Goal: Check status: Check status

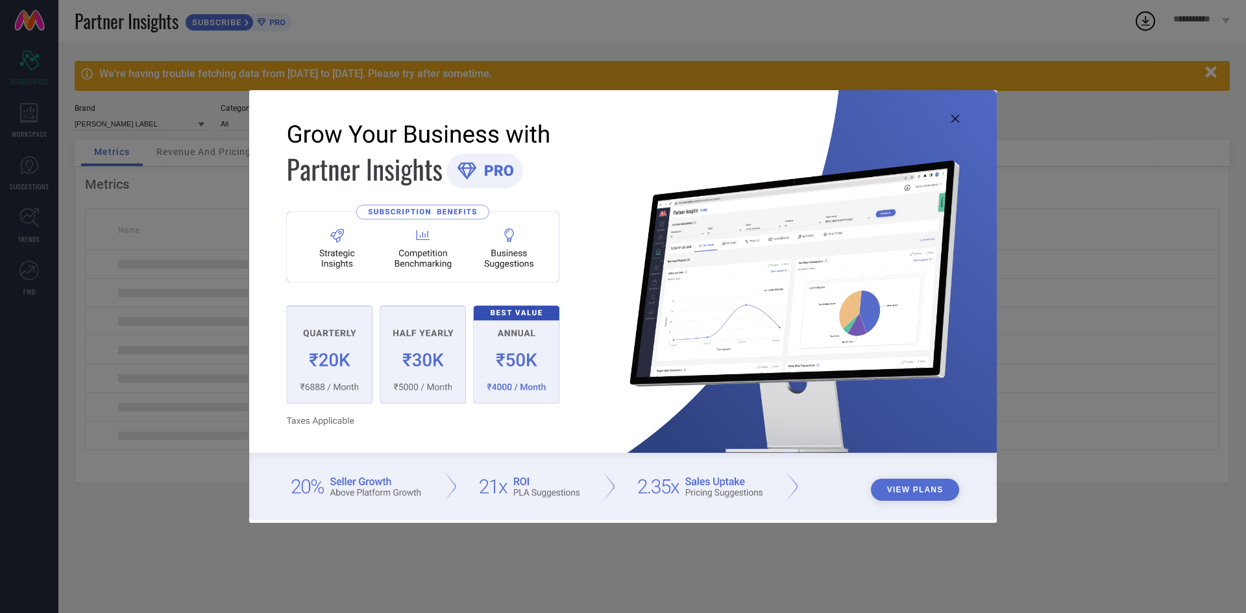
click at [958, 115] on icon at bounding box center [955, 119] width 8 height 8
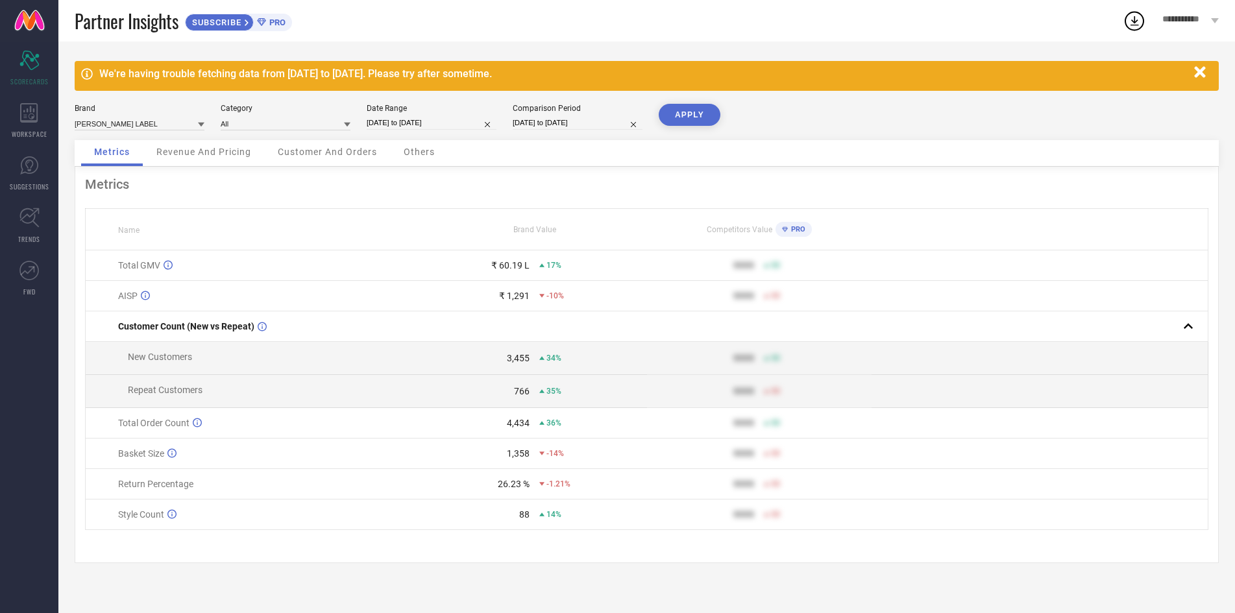
click at [476, 140] on div "Brand GINNI ARORA LABEL Category All Date Range 01-03-2025 to 31-03-2025 Compar…" at bounding box center [647, 122] width 1144 height 36
select select "2"
select select "2025"
select select "3"
select select "2025"
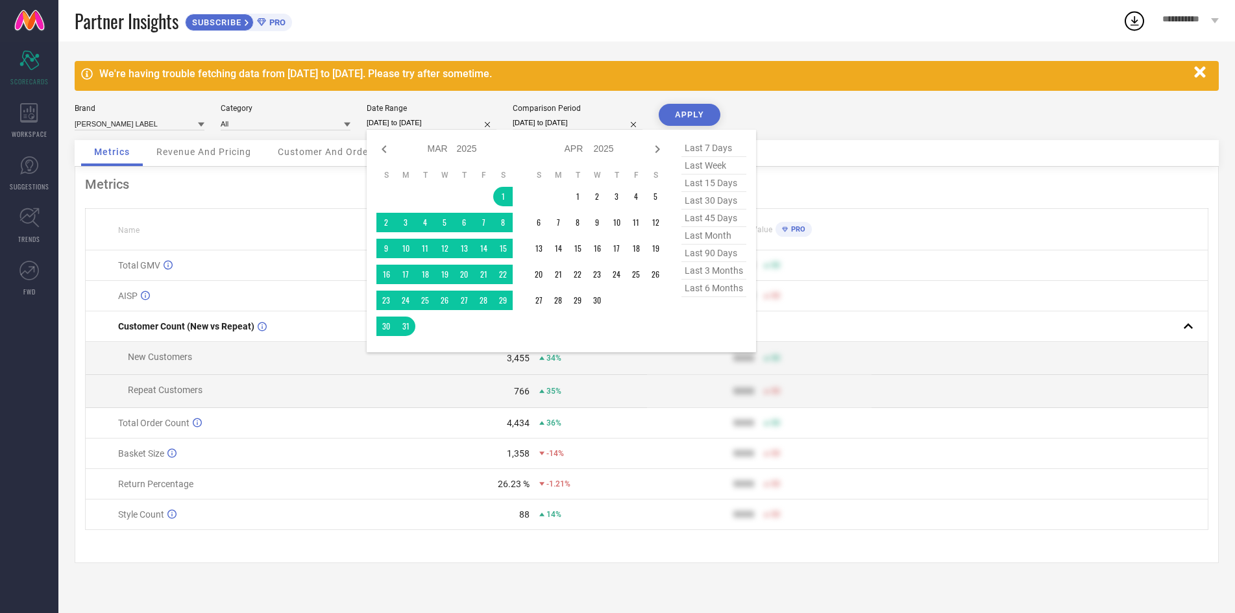
click at [461, 122] on input "01-03-2025 to 31-03-2025" at bounding box center [432, 123] width 130 height 14
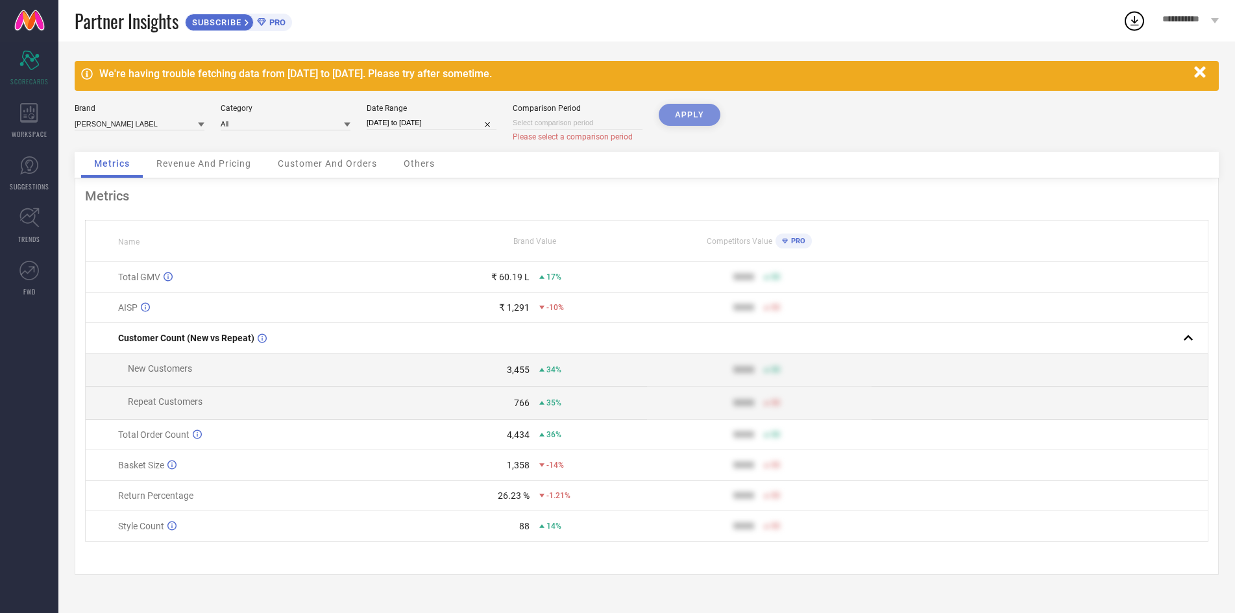
click at [592, 127] on input at bounding box center [578, 123] width 130 height 14
select select "8"
select select "2025"
select select "9"
select select "2025"
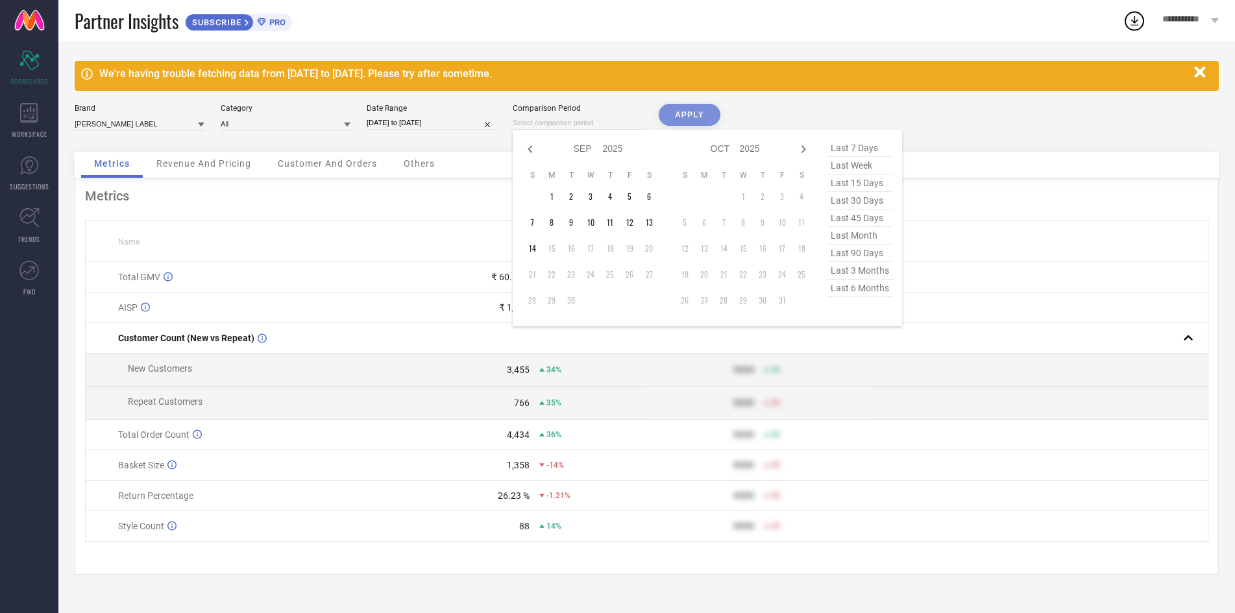
click at [456, 125] on input "01-03-2025 to 31-03-2025" at bounding box center [432, 123] width 130 height 14
select select "2"
select select "2025"
select select "3"
select select "2025"
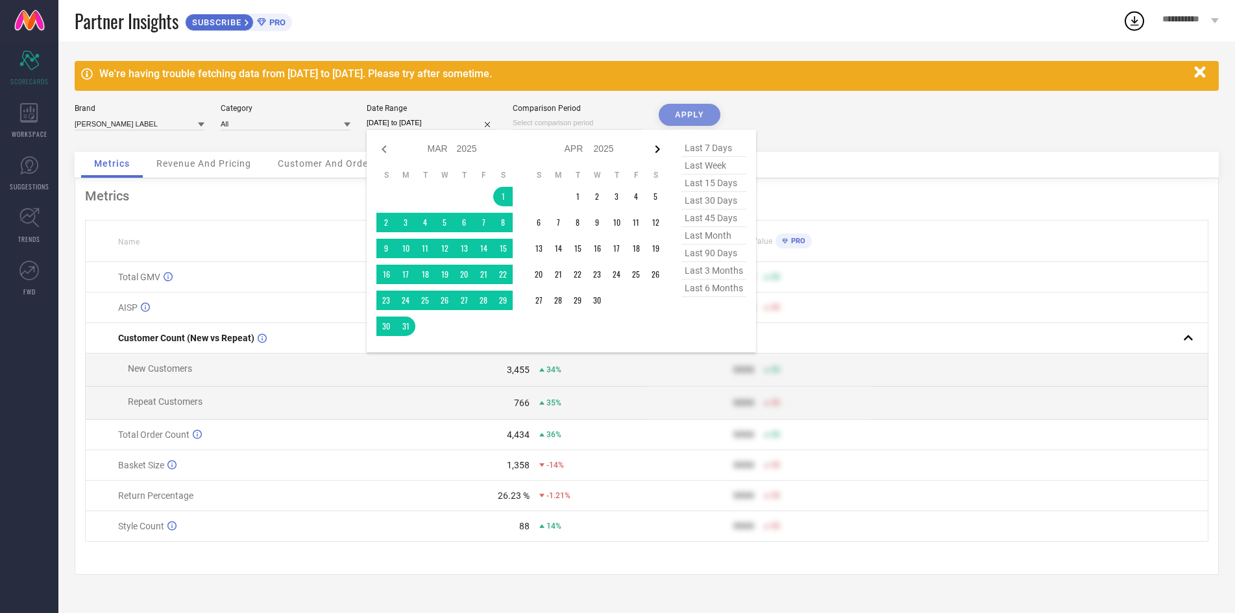
click at [664, 156] on icon at bounding box center [657, 149] width 16 height 16
select select "3"
select select "2025"
select select "4"
select select "2025"
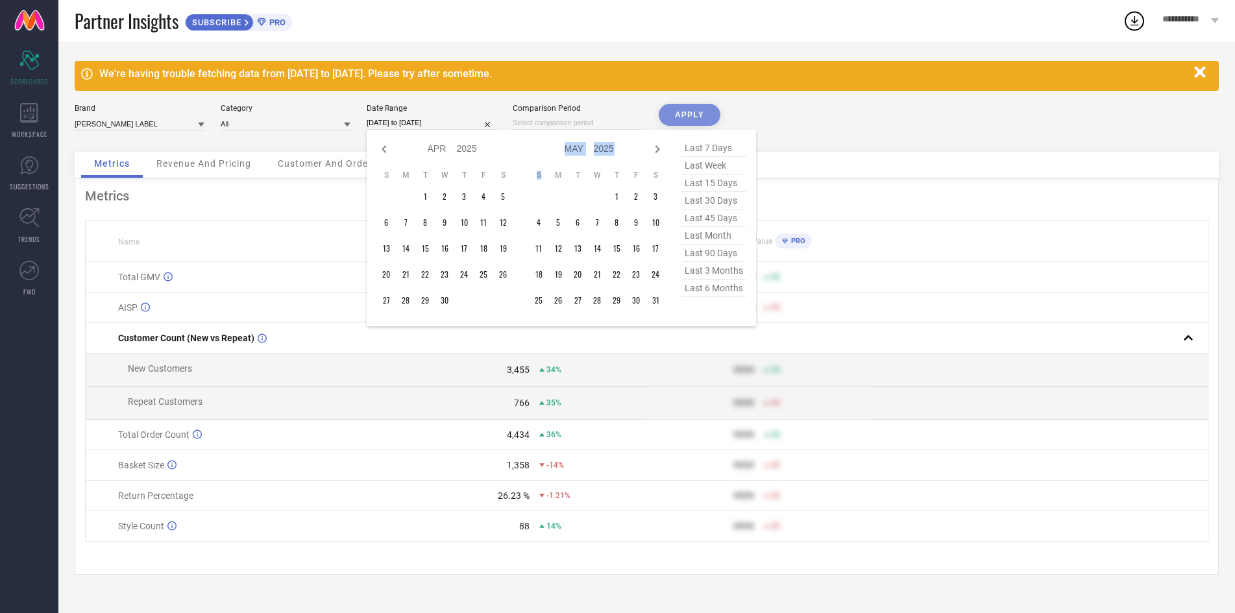
type textarea "S"
click at [664, 156] on icon at bounding box center [657, 149] width 16 height 16
select select "4"
select select "2025"
select select "5"
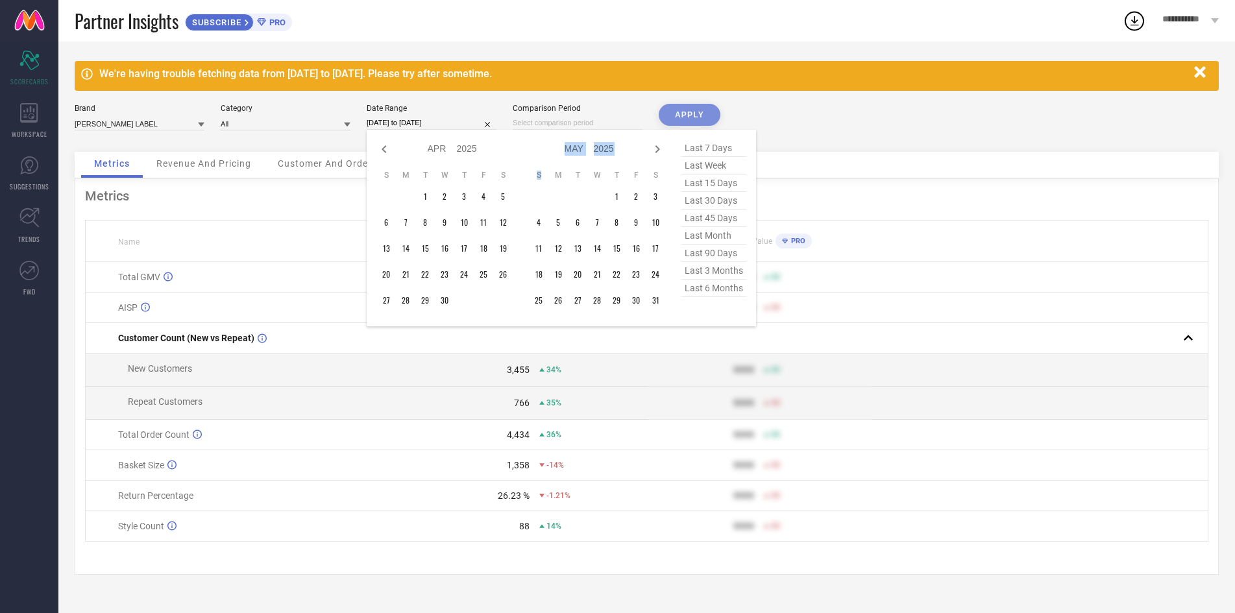
select select "2025"
click at [664, 156] on icon at bounding box center [657, 149] width 16 height 16
select select "5"
select select "2025"
select select "6"
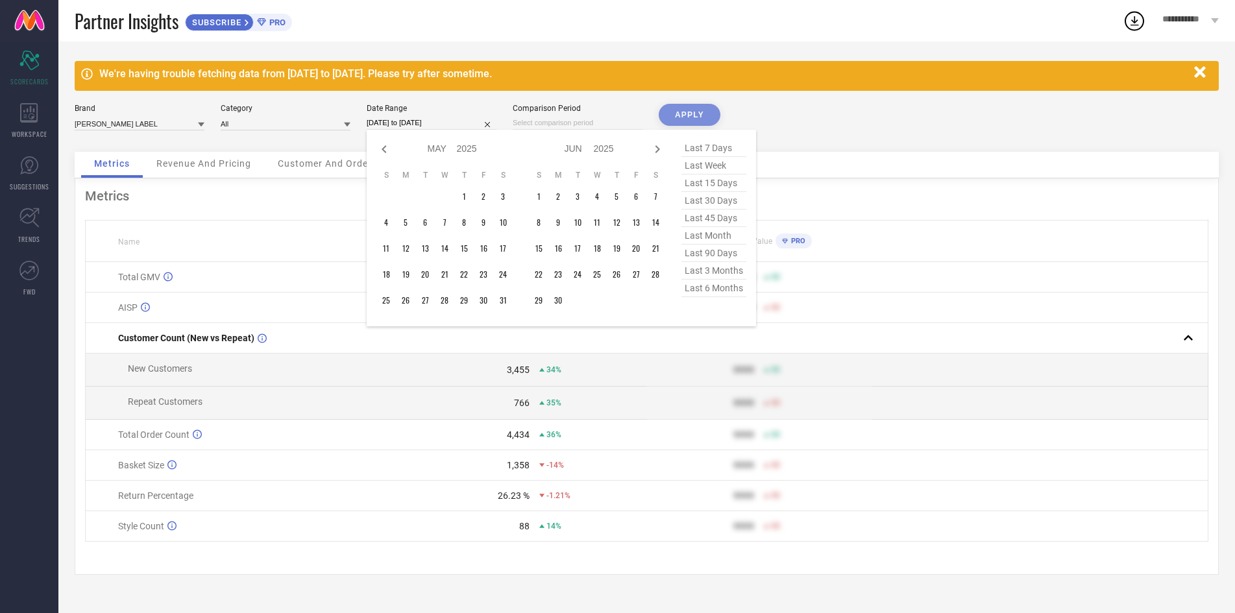
select select "2025"
click at [639, 158] on div "Jan Feb Mar Apr May Jun Jul Aug Sep Oct Nov Dec 2015 2016 2017 2018 2019 2020 2…" at bounding box center [589, 149] width 121 height 19
click at [651, 153] on icon at bounding box center [657, 149] width 16 height 16
select select "6"
select select "2025"
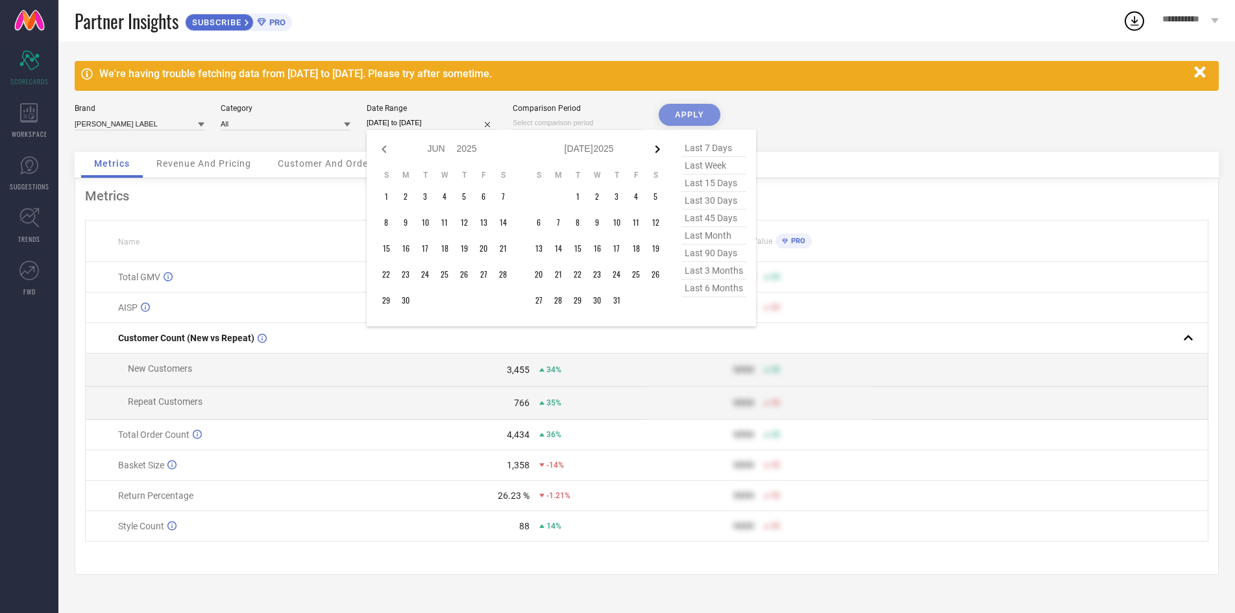
select select "7"
select select "2025"
click at [651, 153] on icon at bounding box center [657, 149] width 16 height 16
select select "7"
select select "2025"
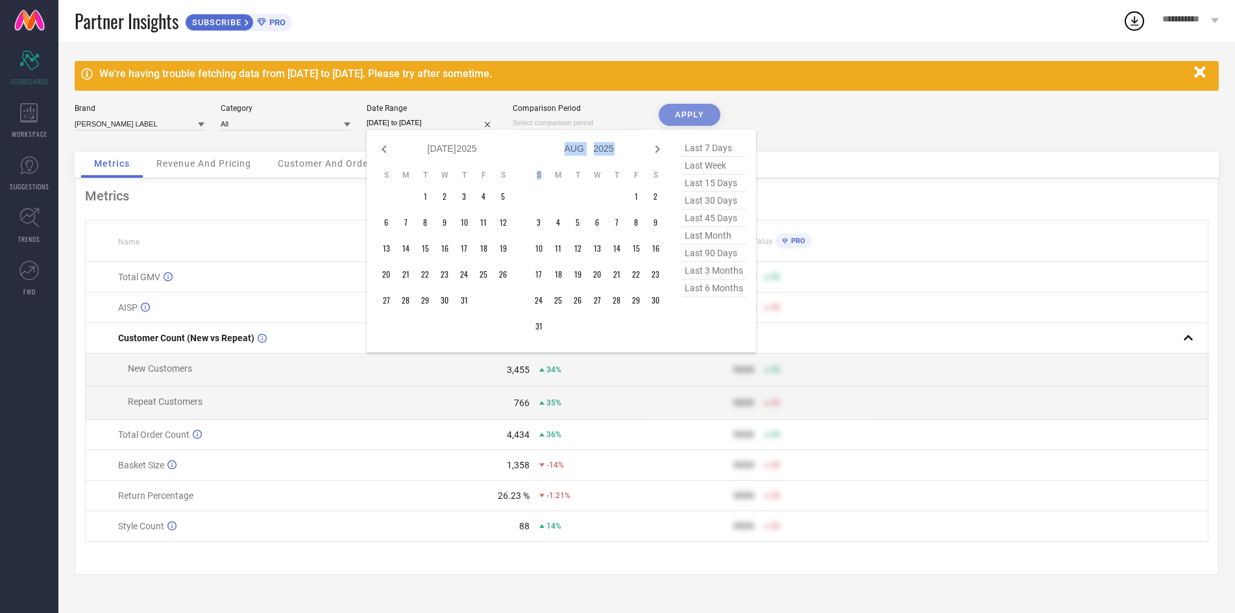
select select "8"
select select "2025"
click at [560, 195] on td "1" at bounding box center [557, 196] width 19 height 19
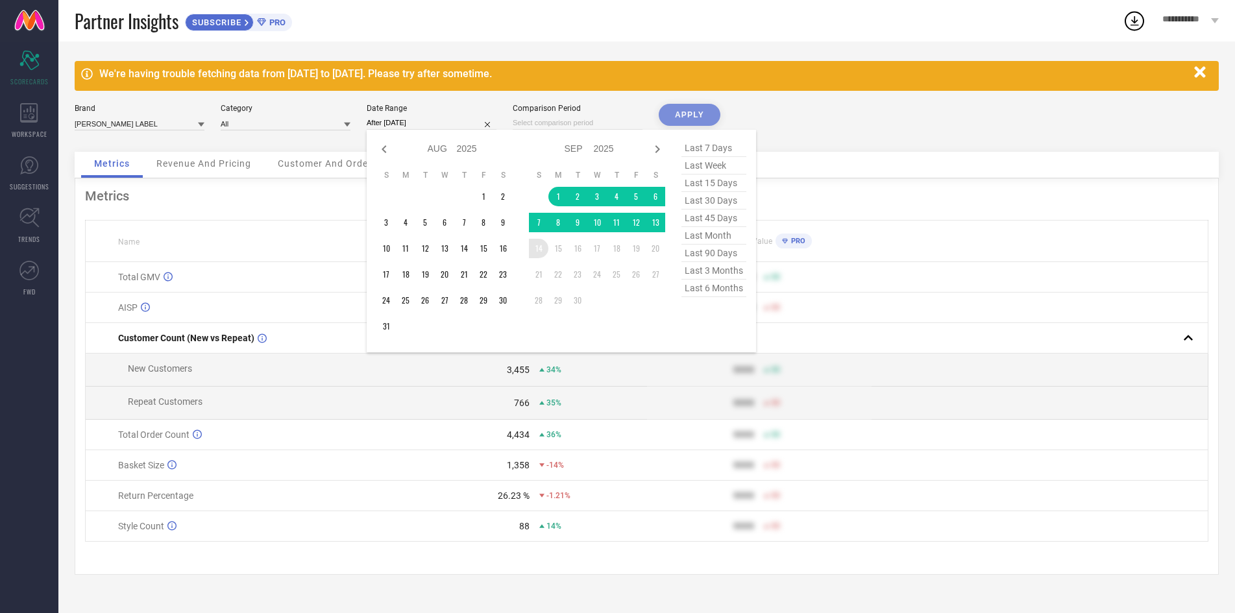
type input "01-09-2025 to 14-09-2025"
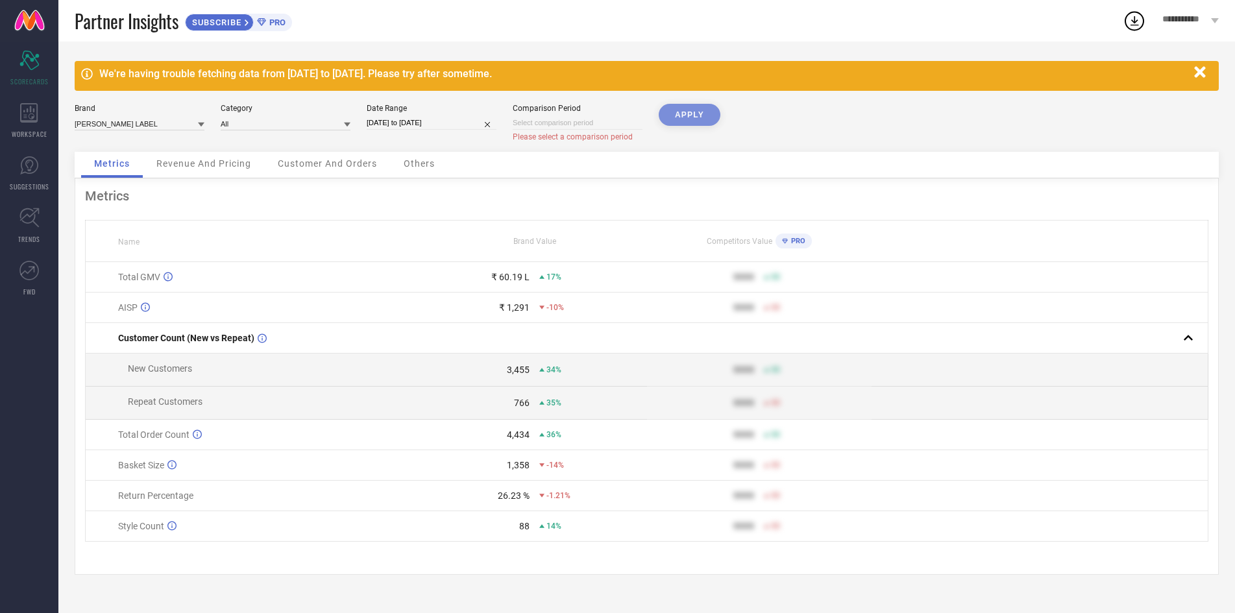
click at [691, 112] on div "APPLY" at bounding box center [690, 128] width 62 height 48
click at [538, 130] on input at bounding box center [578, 123] width 130 height 14
select select "8"
select select "2025"
select select "9"
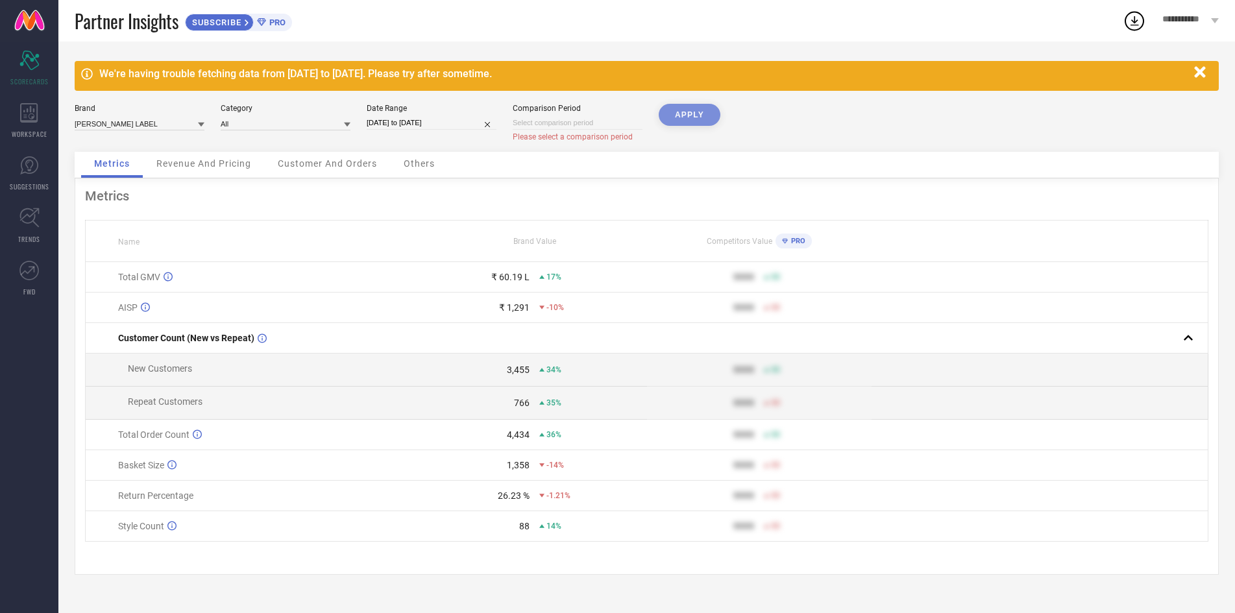
select select "2025"
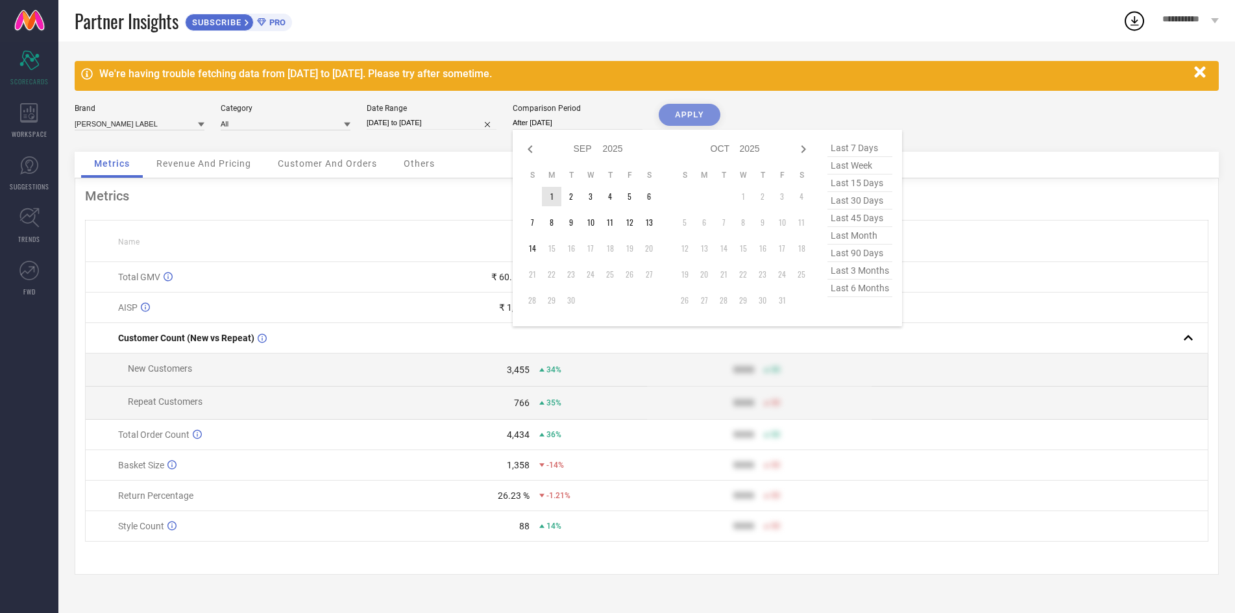
click at [557, 204] on td "1" at bounding box center [551, 196] width 19 height 19
type input "01-09-2025 to 14-09-2025"
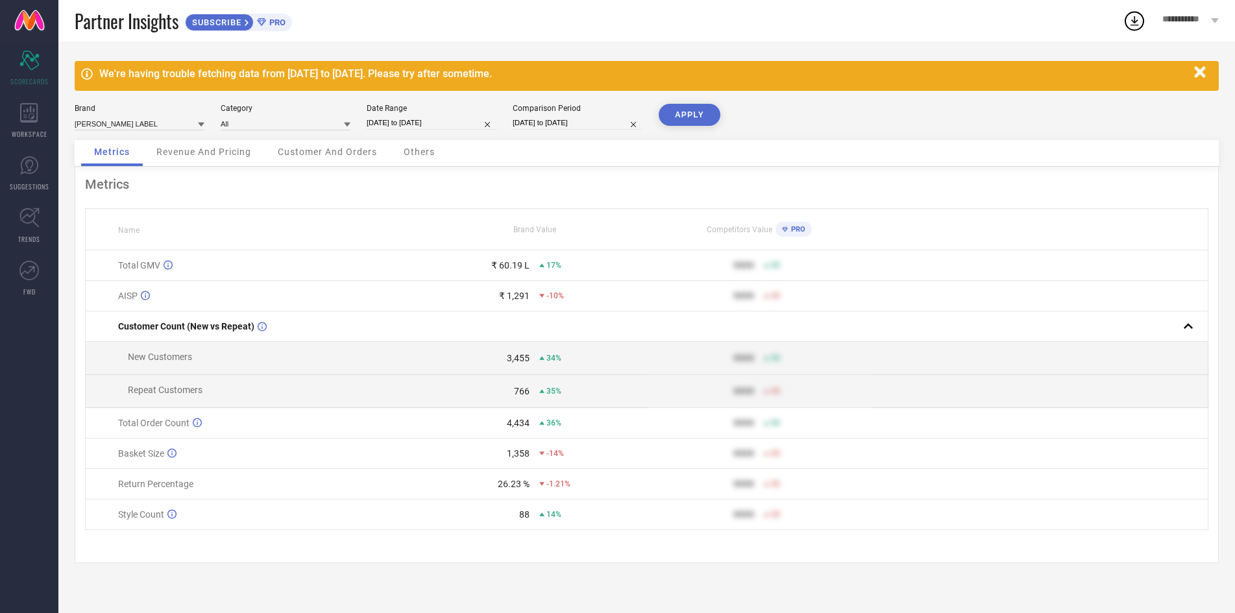
click at [720, 115] on button "APPLY" at bounding box center [690, 115] width 62 height 22
click at [577, 121] on input "01-09-2025 to 14-09-2025" at bounding box center [578, 123] width 130 height 14
select select "8"
select select "2025"
select select "9"
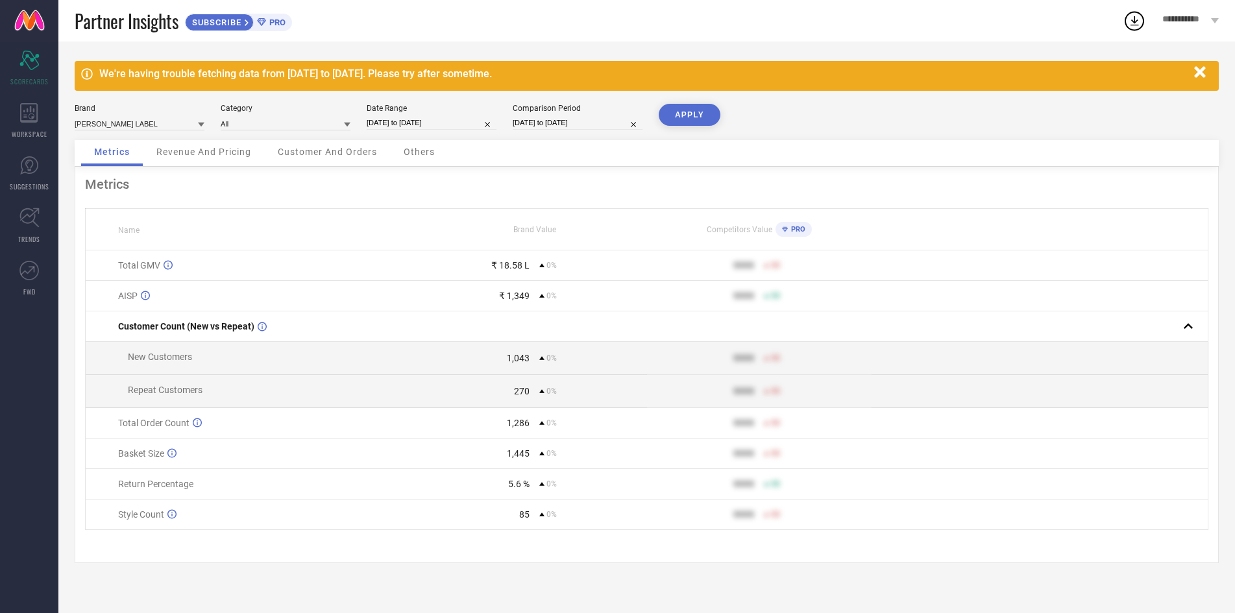
select select "2025"
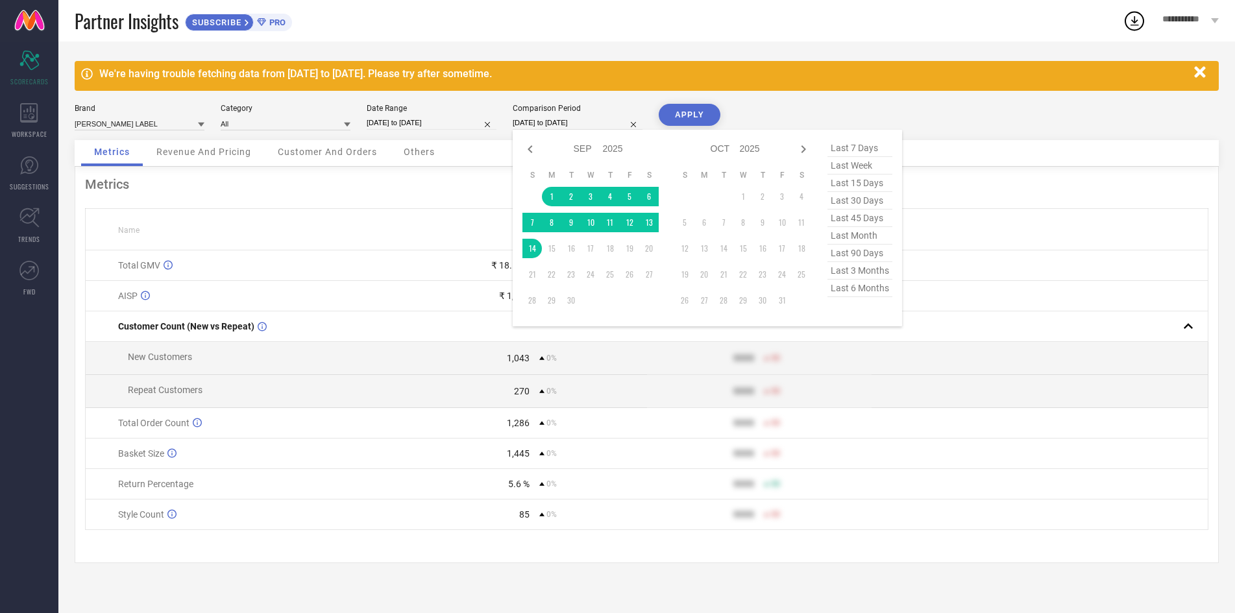
click at [523, 163] on div "Jan Feb Mar Apr May Jun Jul Aug Sep Oct Nov Dec 2015 2016 2017 2018 2019 2020 2…" at bounding box center [590, 228] width 136 height 177
click at [528, 141] on div "Jan Feb Mar Apr May Jun Jul Aug Sep Oct Nov Dec 2015 2016 2017 2018 2019 2020 2…" at bounding box center [707, 228] width 389 height 197
click at [529, 154] on icon at bounding box center [530, 149] width 16 height 16
select select "7"
select select "2025"
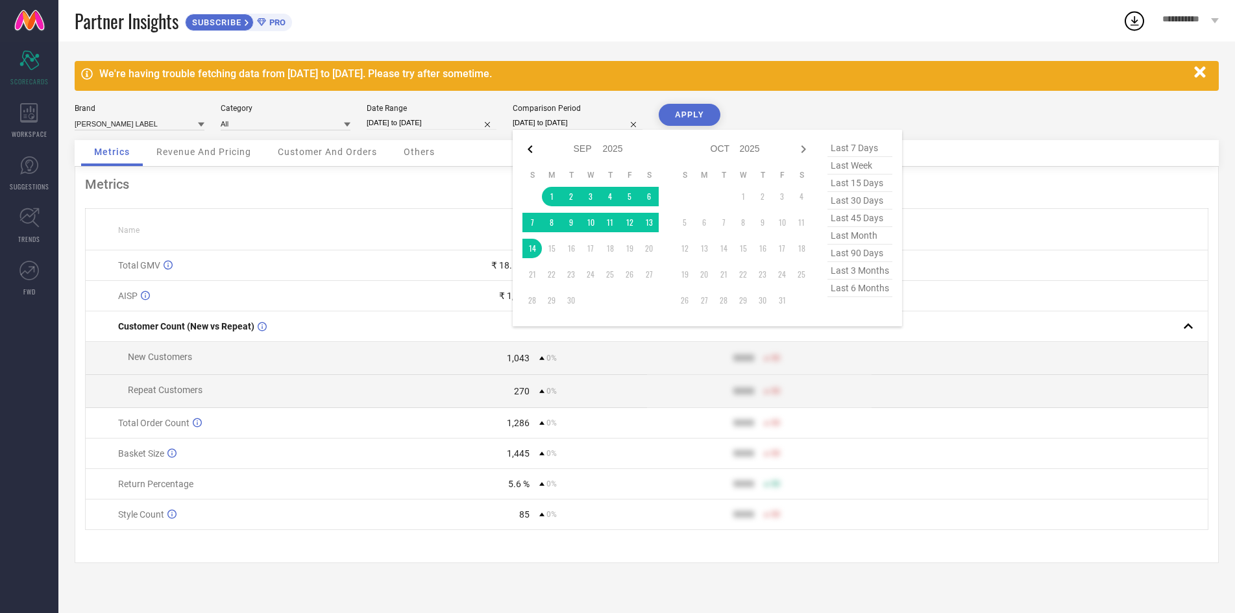
select select "8"
select select "2025"
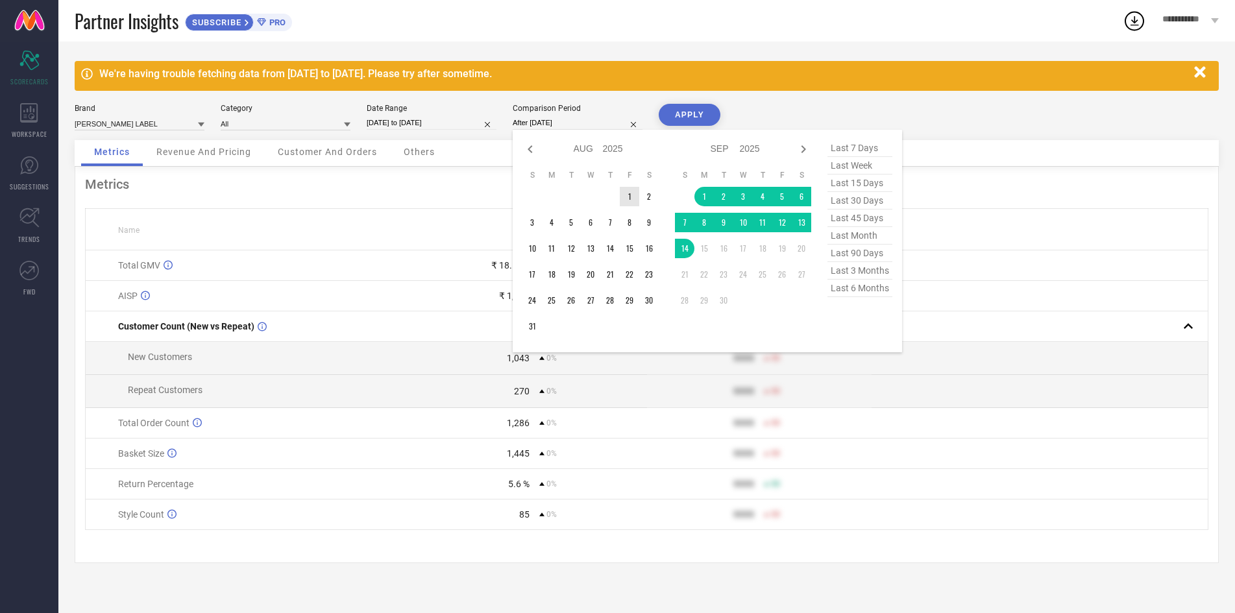
click at [624, 199] on td "1" at bounding box center [629, 196] width 19 height 19
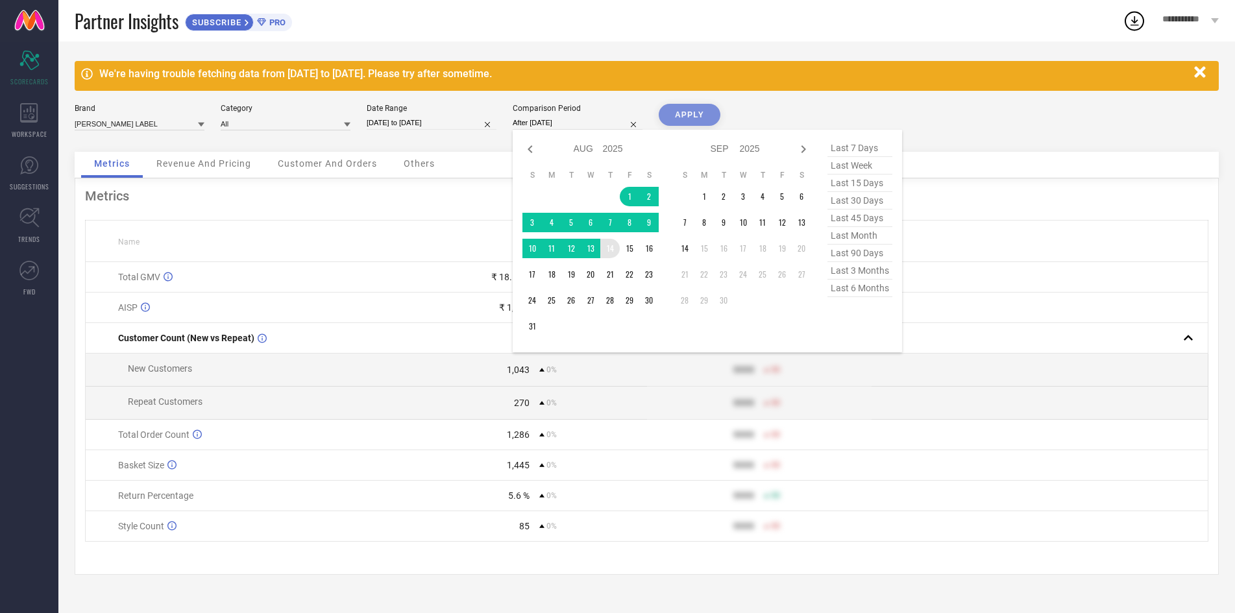
type input "[DATE] to [DATE]"
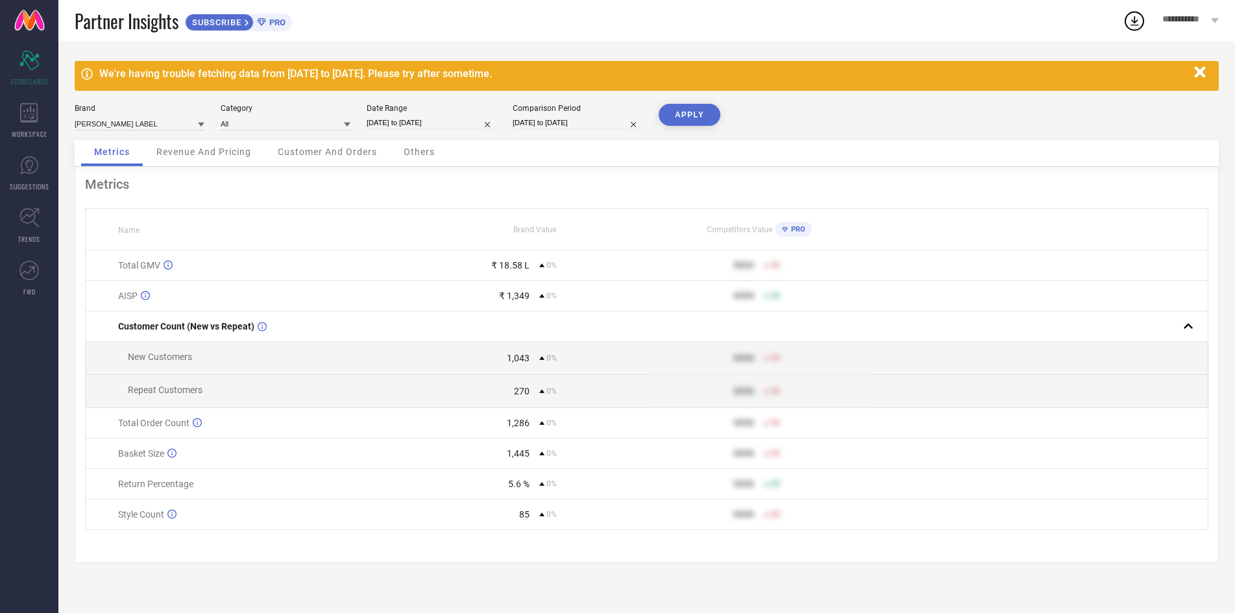
click at [703, 99] on div "We're having trouble fetching data from 13 Sep 2025 to 14 Sep 2025. Please try …" at bounding box center [646, 328] width 1176 height 572
click at [701, 115] on button "APPLY" at bounding box center [690, 115] width 62 height 22
select select "8"
select select "2025"
select select "9"
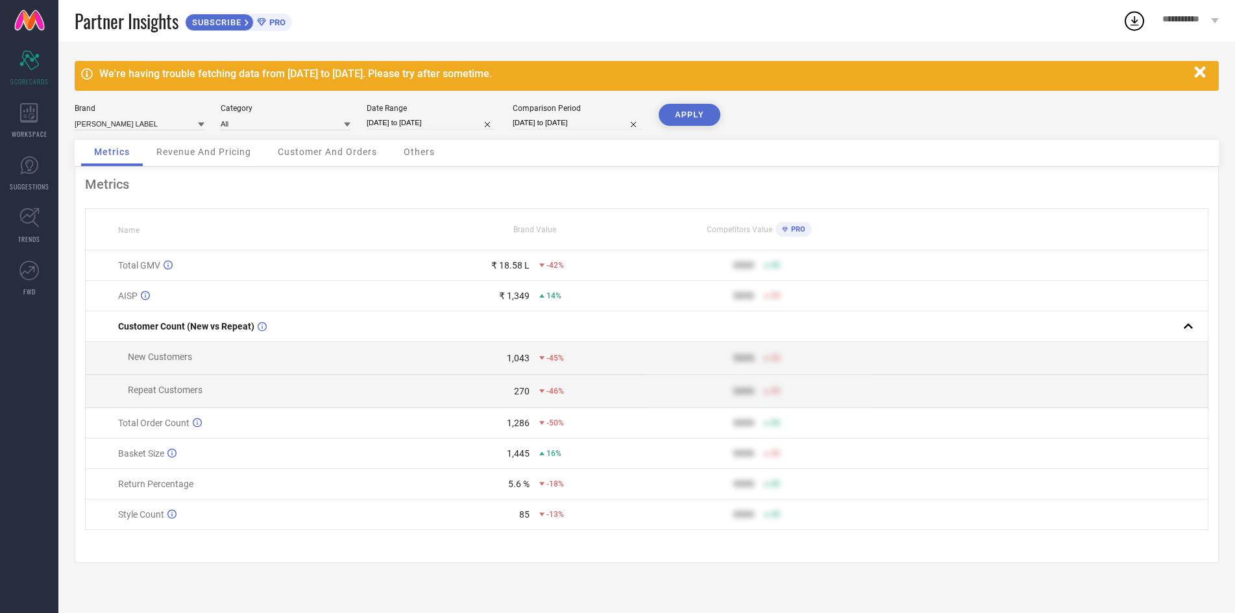
select select "2025"
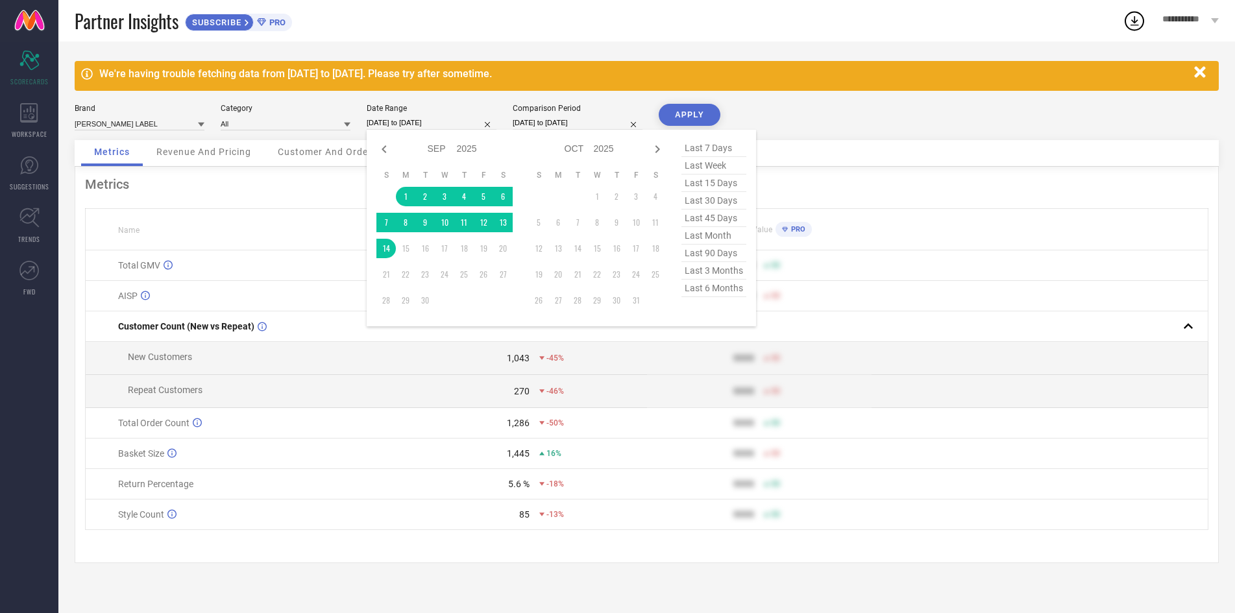
click at [451, 126] on input "01-09-2025 to 14-09-2025" at bounding box center [432, 123] width 130 height 14
click at [382, 152] on icon at bounding box center [384, 149] width 5 height 8
select select "7"
select select "2025"
select select "8"
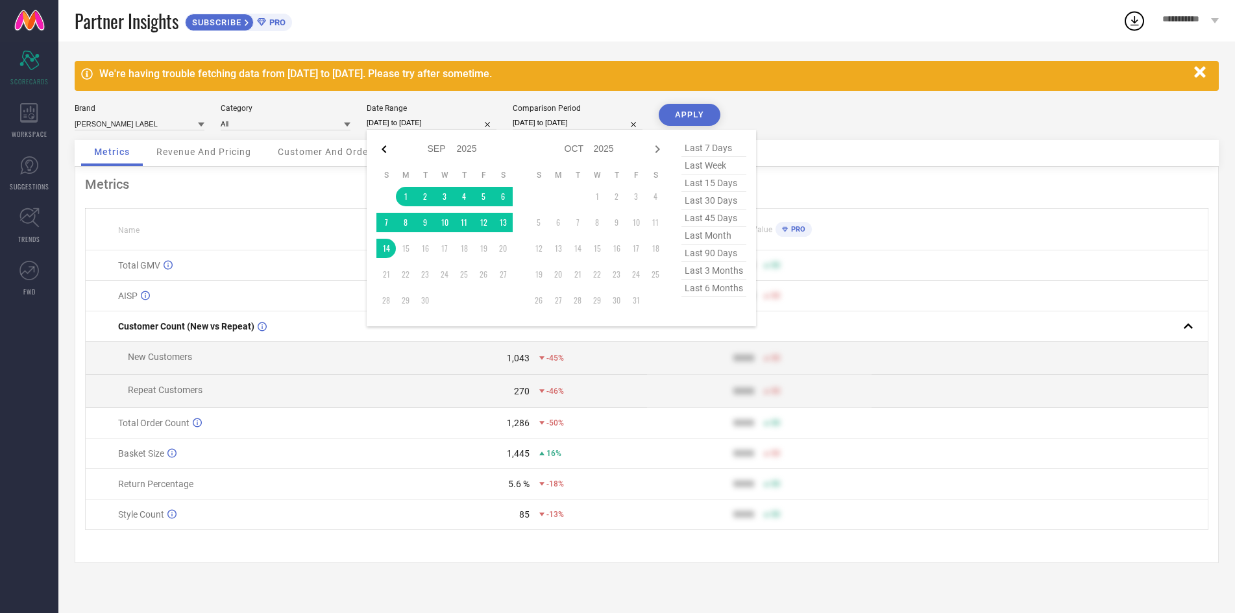
select select "2025"
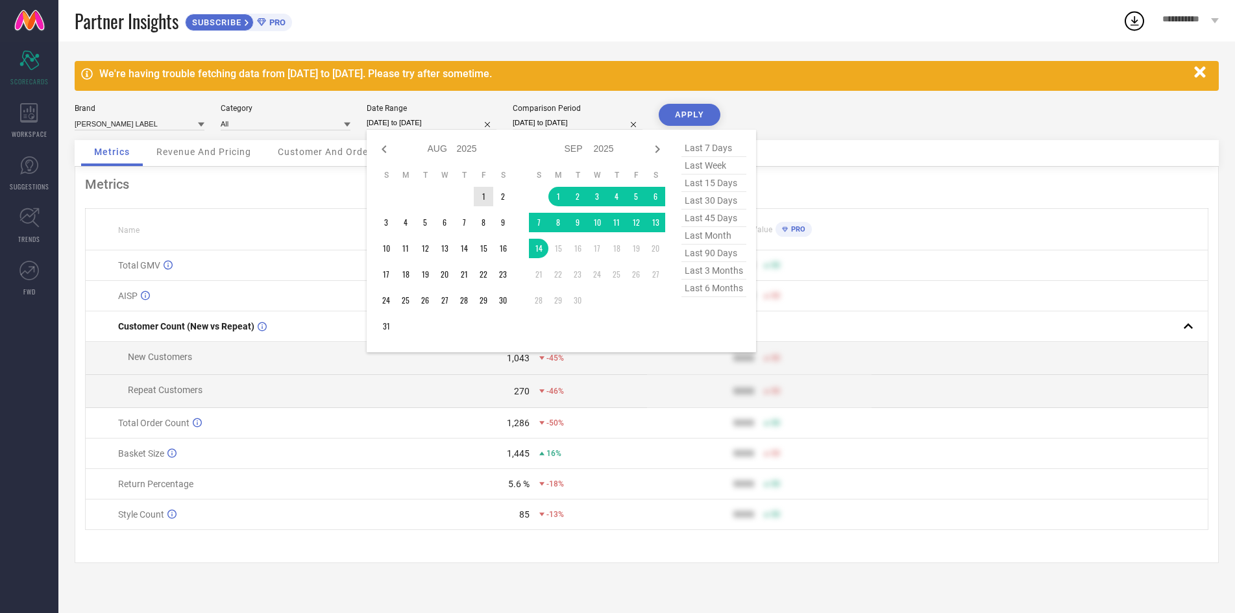
click at [469, 195] on td at bounding box center [463, 196] width 19 height 19
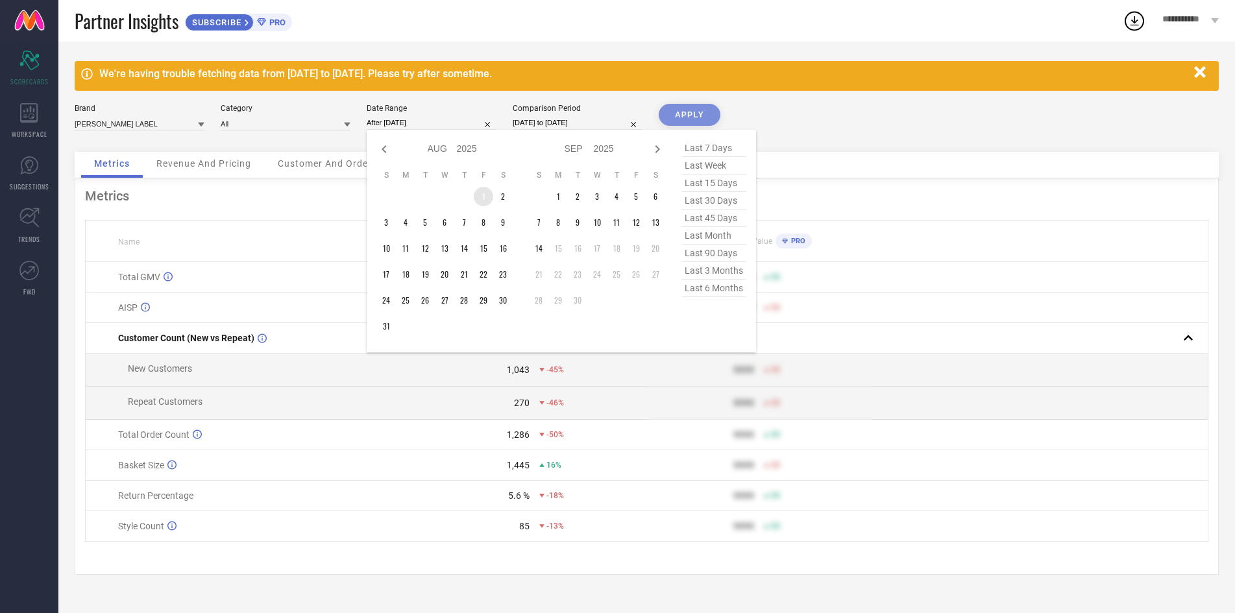
click at [482, 202] on td "1" at bounding box center [483, 196] width 19 height 19
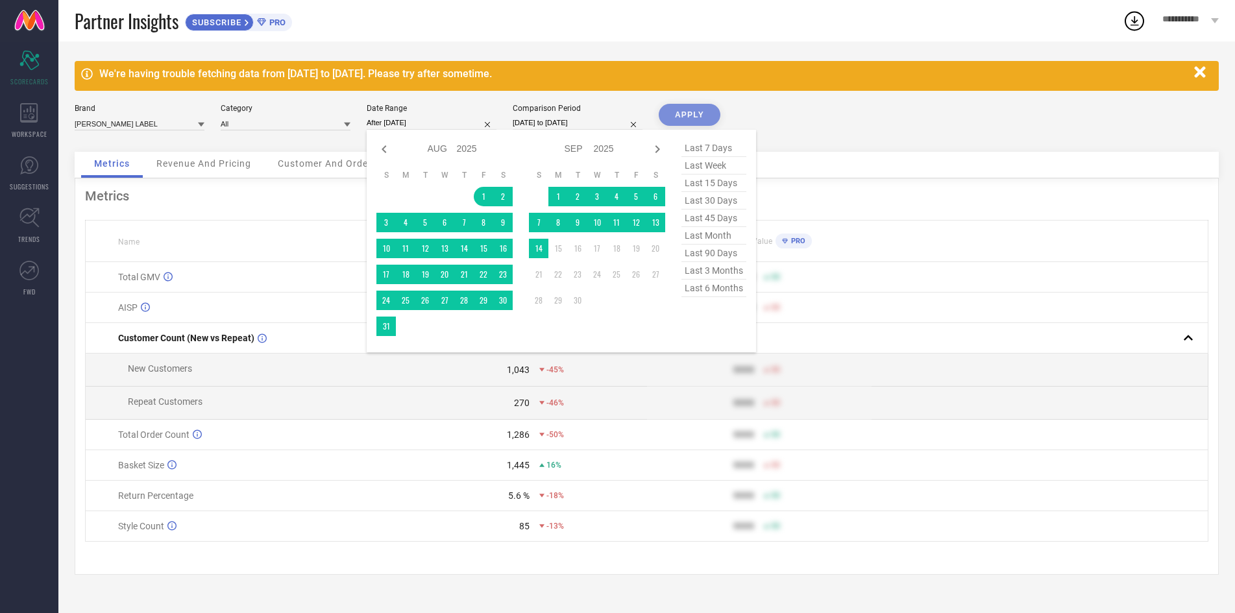
type input "01-08-2025 to 31-08-2025"
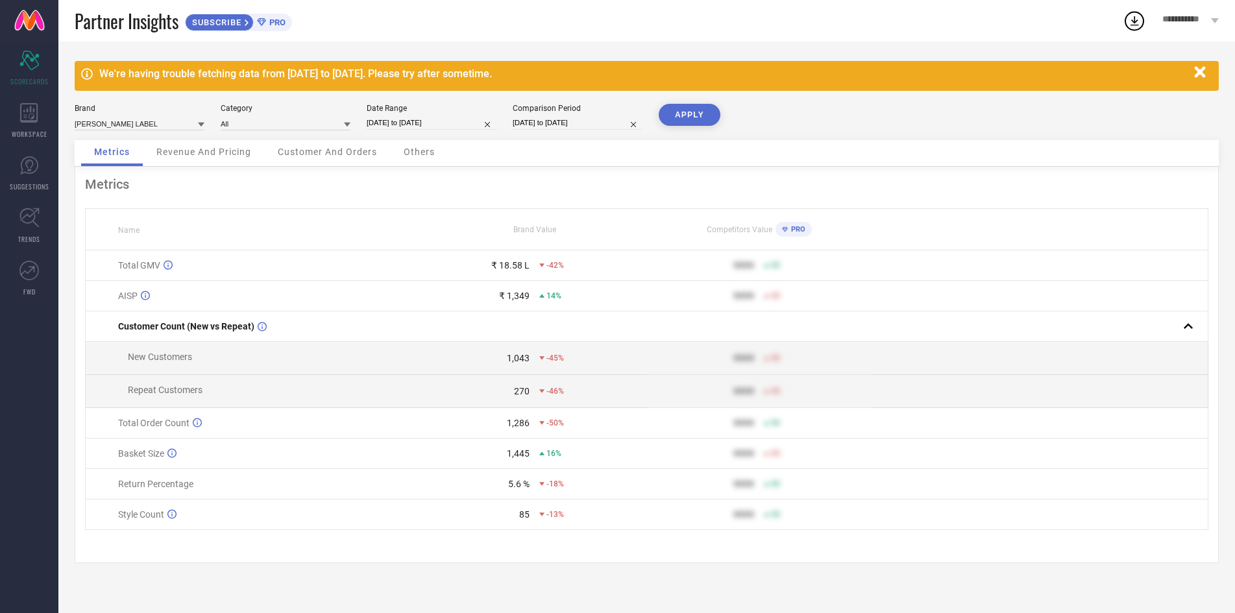
drag, startPoint x: 387, startPoint y: 340, endPoint x: 393, endPoint y: 329, distance: 12.8
click at [689, 117] on button "APPLY" at bounding box center [690, 115] width 62 height 22
click at [568, 115] on div "Comparison Period 01-08-2025 to 14-08-2025" at bounding box center [578, 117] width 130 height 27
select select "7"
select select "2025"
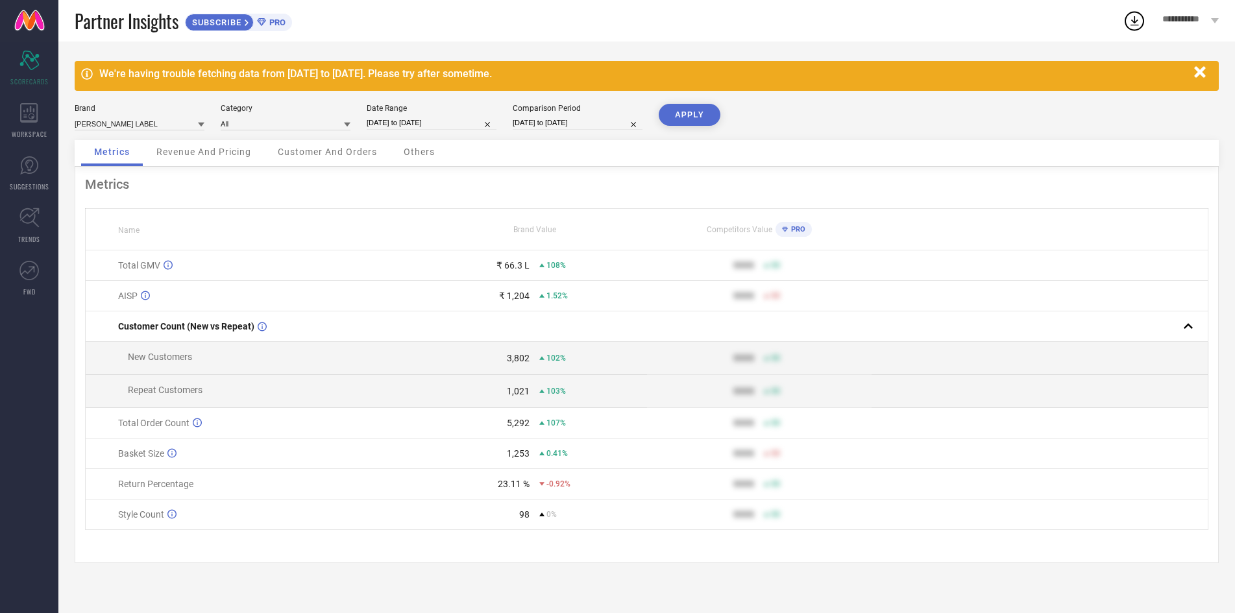
select select "8"
select select "2025"
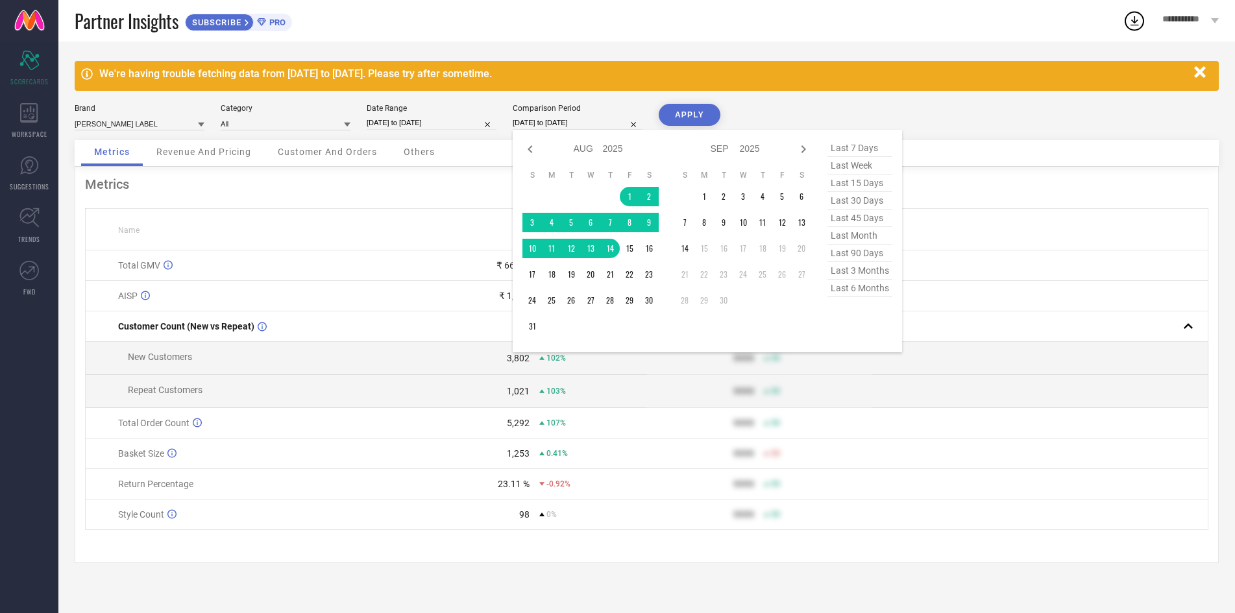
click at [576, 128] on input "[DATE] to [DATE]" at bounding box center [578, 123] width 130 height 14
click at [537, 151] on icon at bounding box center [530, 149] width 16 height 16
select select "6"
select select "2025"
select select "7"
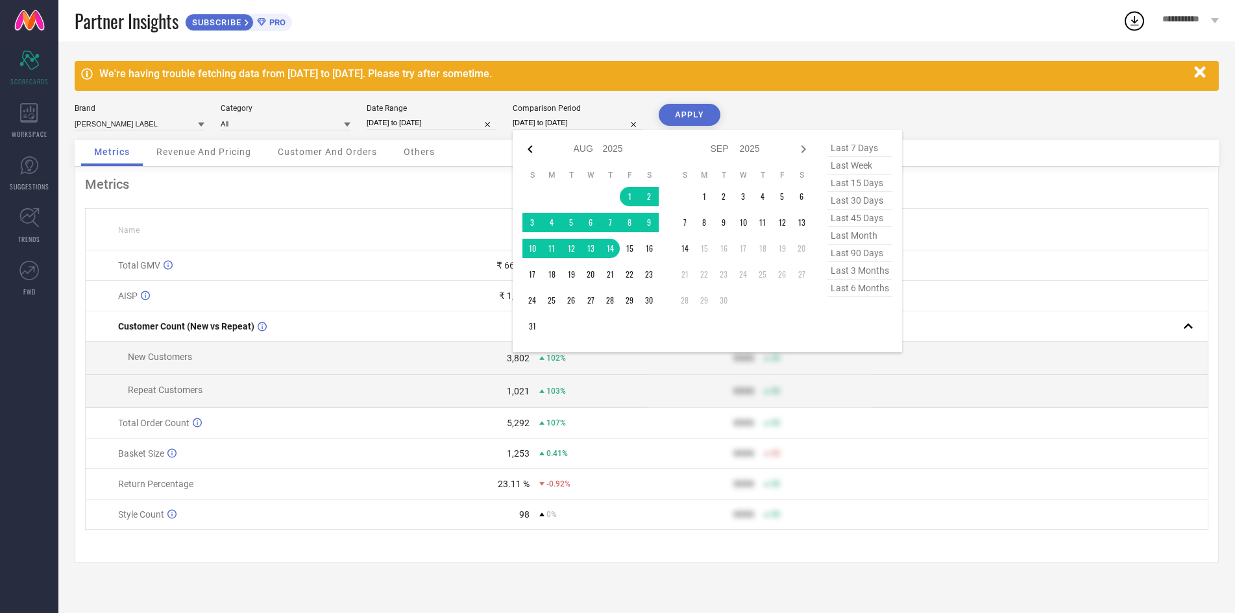
select select "2025"
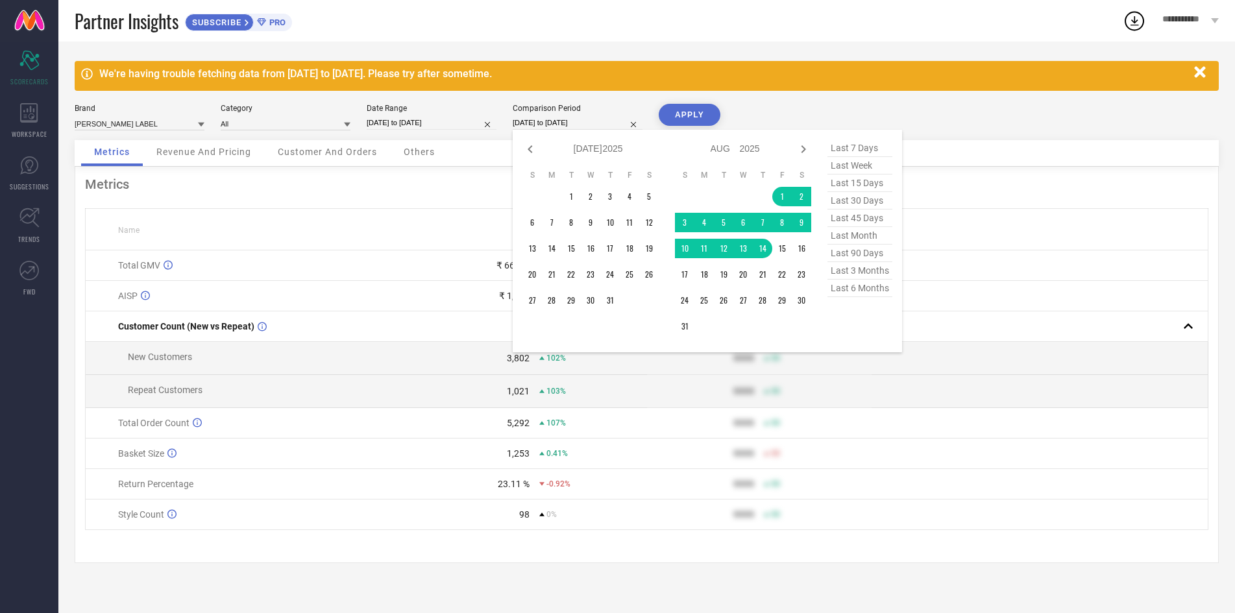
click at [537, 151] on icon at bounding box center [530, 149] width 16 height 16
select select "5"
select select "2025"
select select "6"
select select "2025"
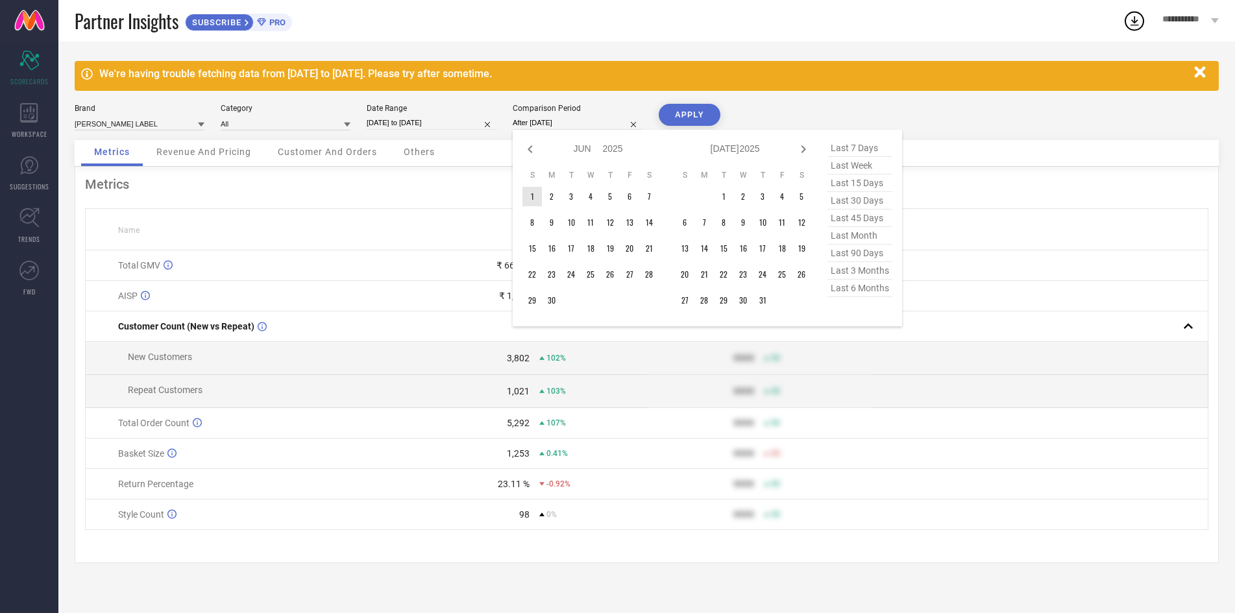
click at [533, 202] on td "1" at bounding box center [531, 196] width 19 height 19
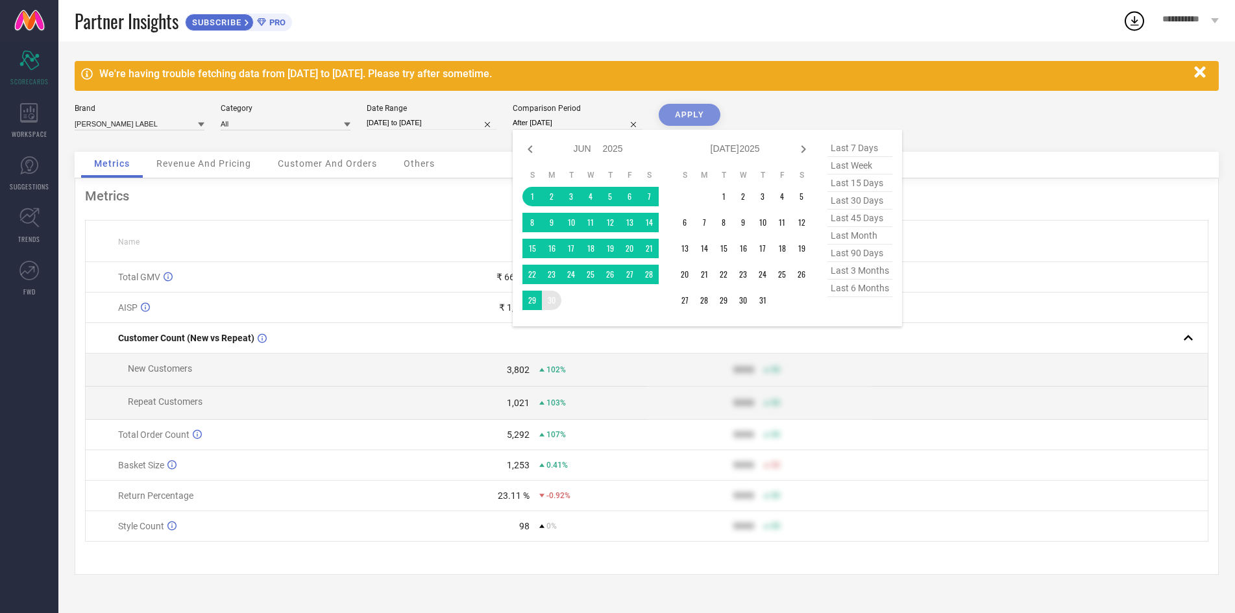
type input "01-06-2025 to 30-06-2025"
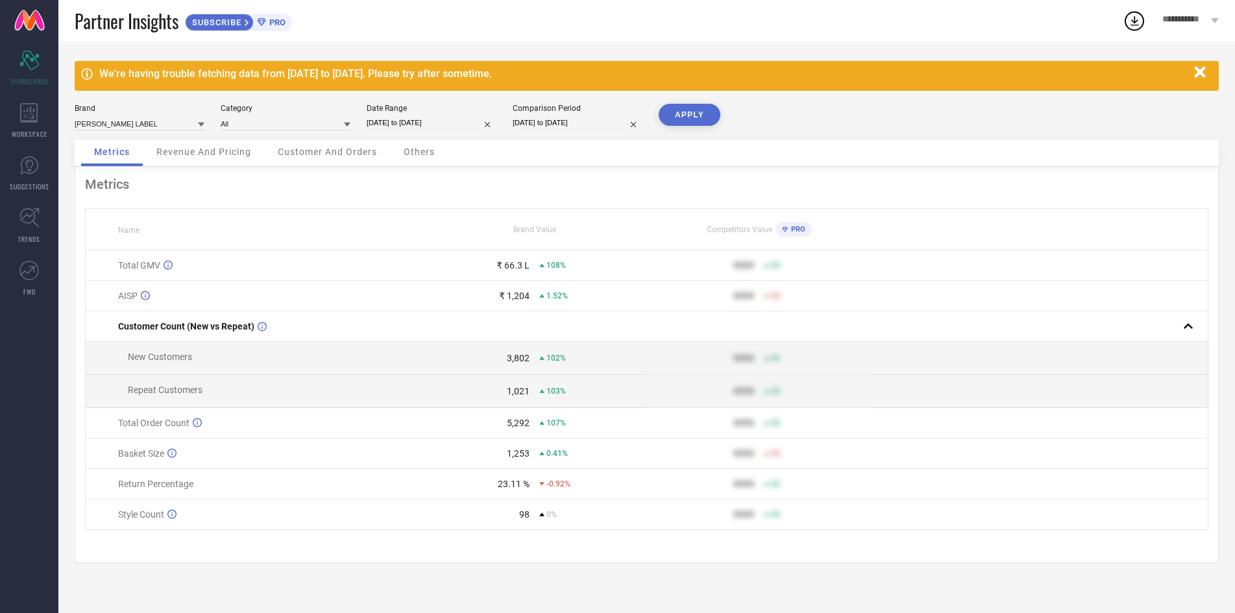
click at [688, 103] on div "We're having trouble fetching data from 13 Sep 2025 to 14 Sep 2025. Please try …" at bounding box center [646, 328] width 1176 height 572
click at [685, 114] on button "APPLY" at bounding box center [690, 115] width 62 height 22
click at [578, 136] on div "Brand GINNI ARORA LABEL Category All Date Range 01-08-2025 to 31-08-2025 Compar…" at bounding box center [647, 122] width 1144 height 36
select select "5"
select select "2025"
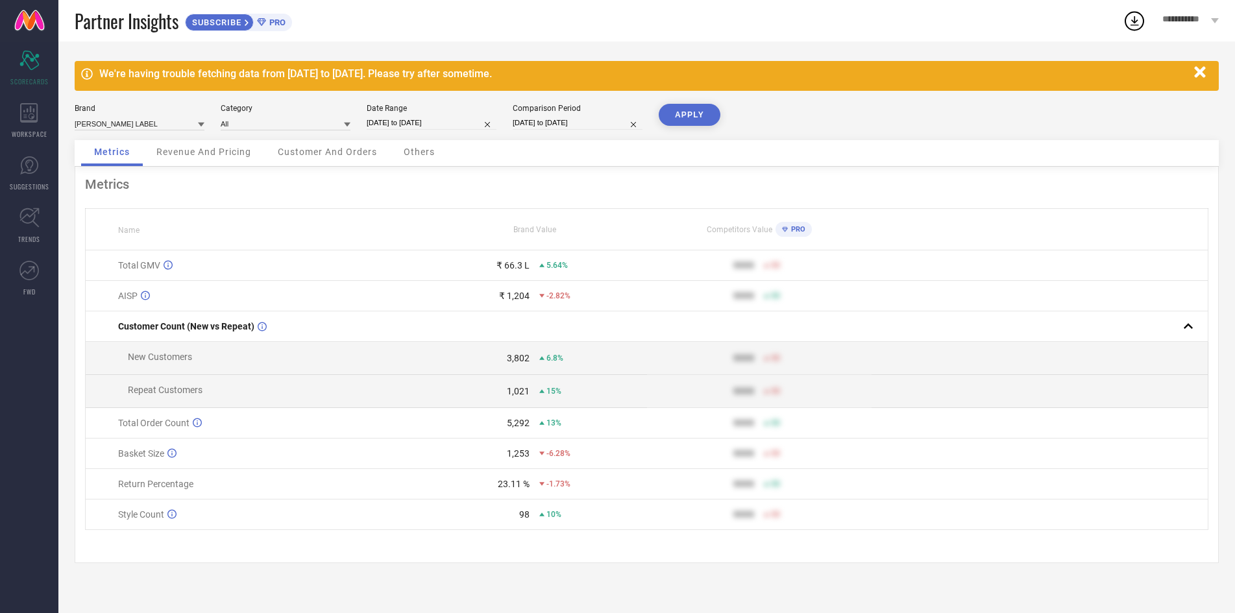
select select "6"
select select "2025"
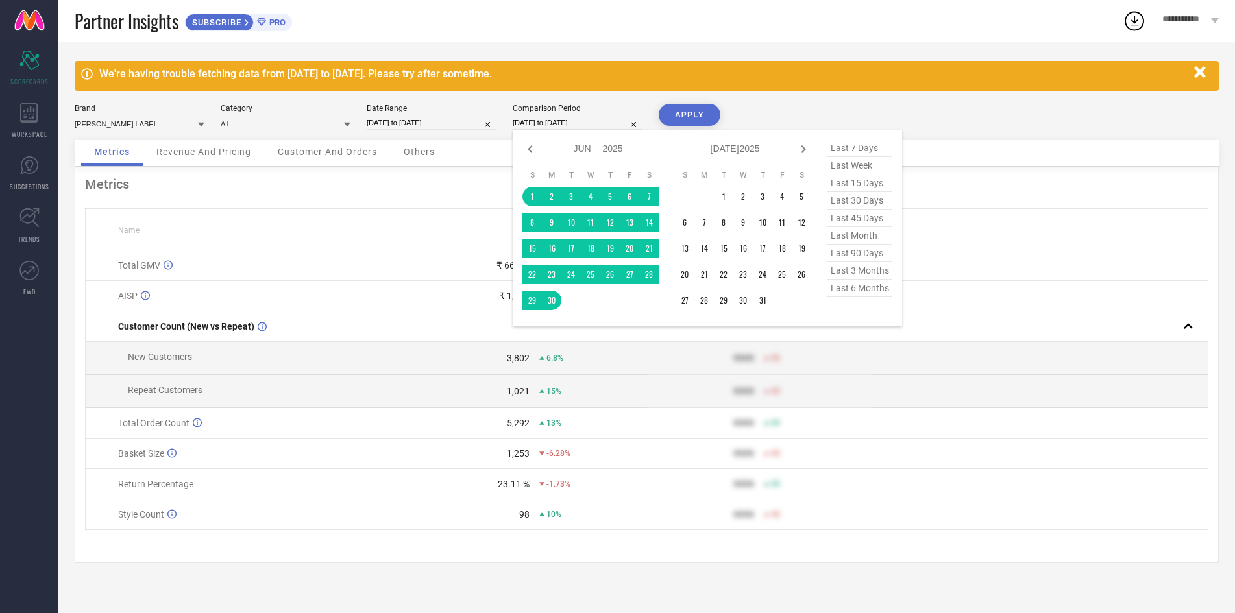
click at [568, 121] on input "01-06-2025 to 30-06-2025" at bounding box center [578, 123] width 130 height 14
click at [528, 152] on icon at bounding box center [530, 149] width 16 height 16
select select "4"
select select "2025"
select select "5"
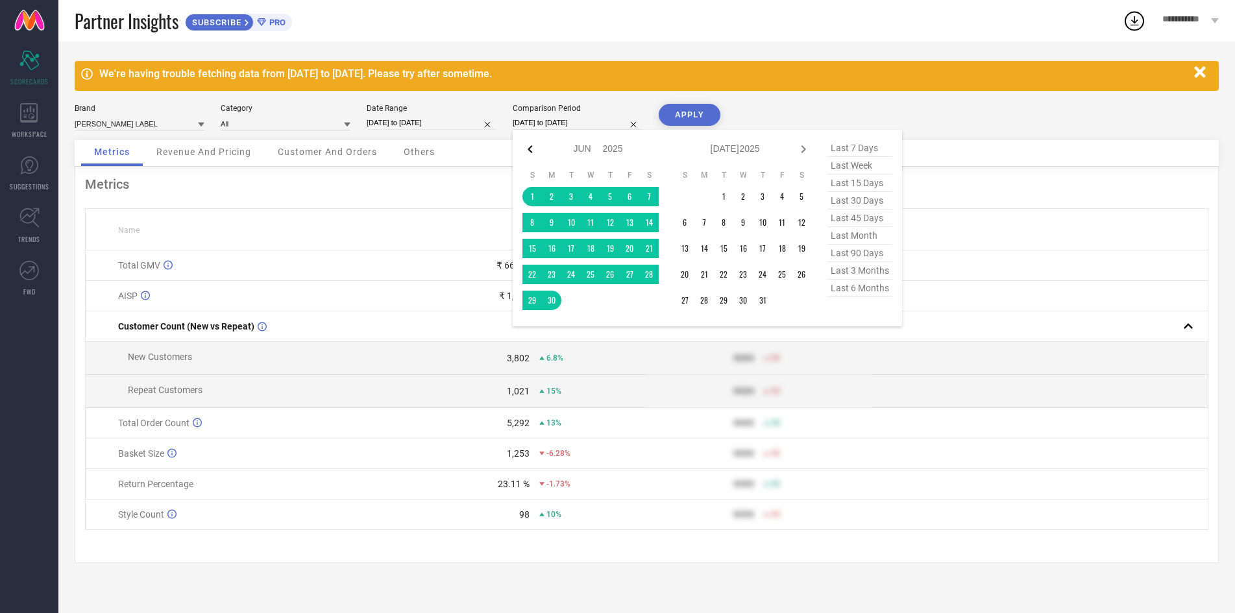
select select "2025"
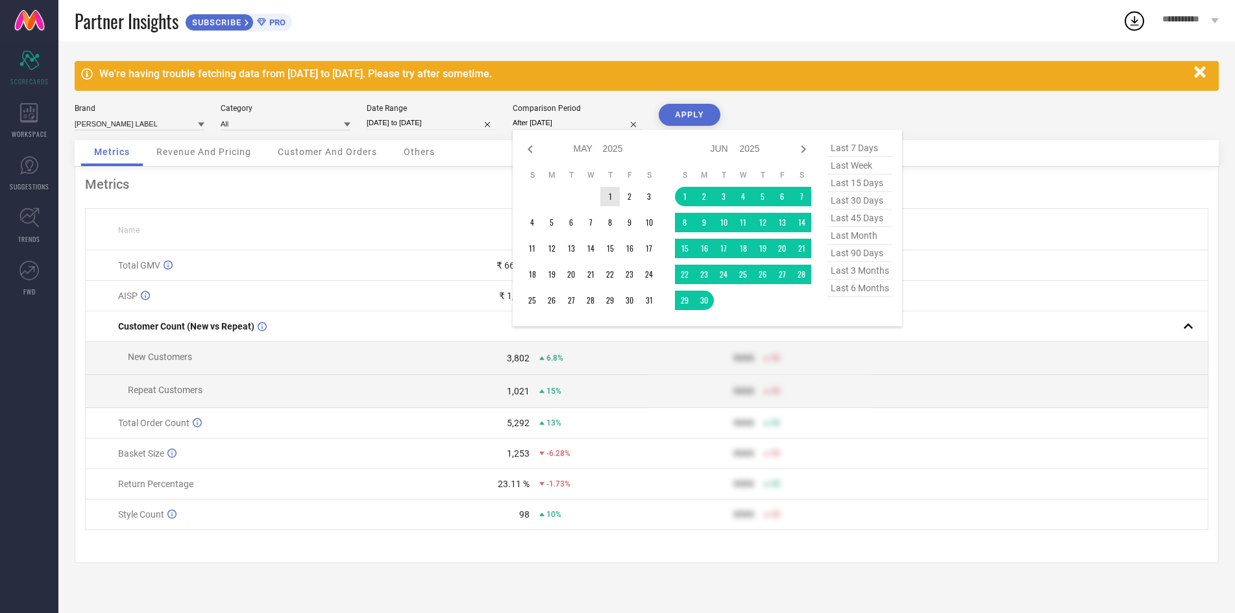
click at [614, 200] on td "1" at bounding box center [609, 196] width 19 height 19
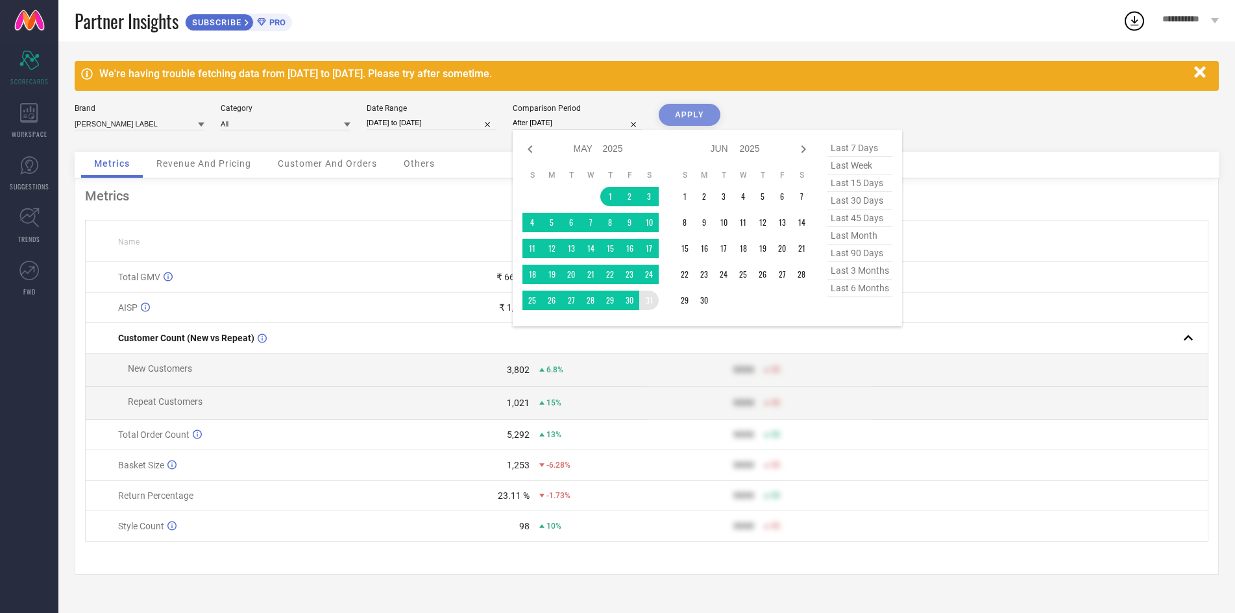
type input "[DATE] to [DATE]"
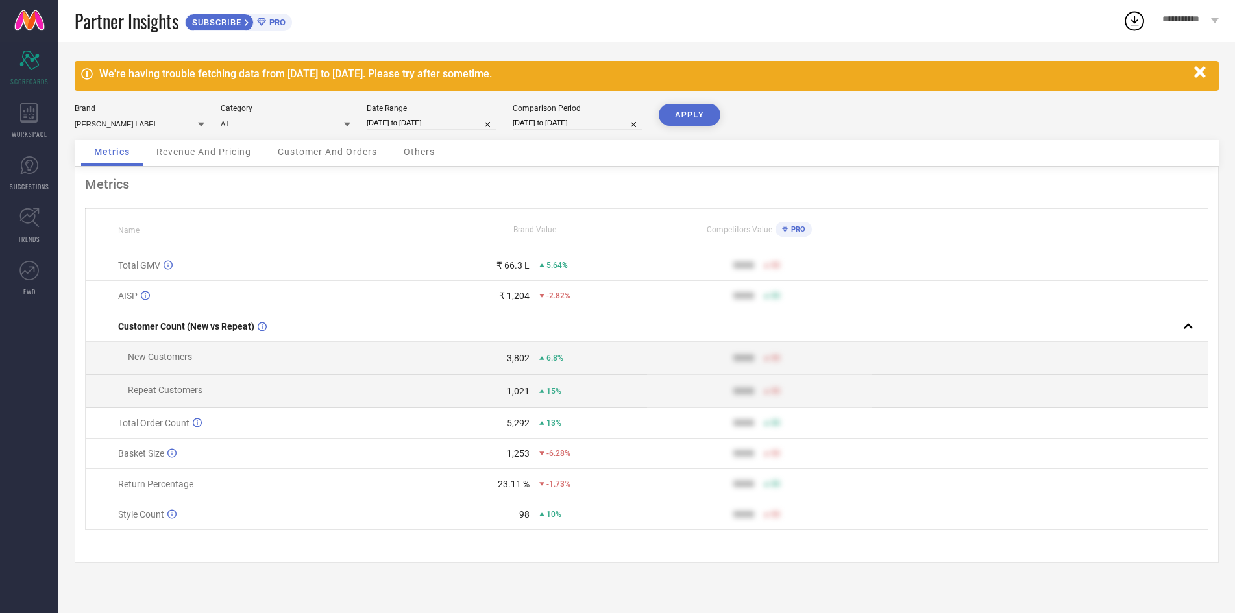
click at [688, 109] on button "APPLY" at bounding box center [690, 115] width 62 height 22
select select "4"
select select "2025"
select select "5"
select select "2025"
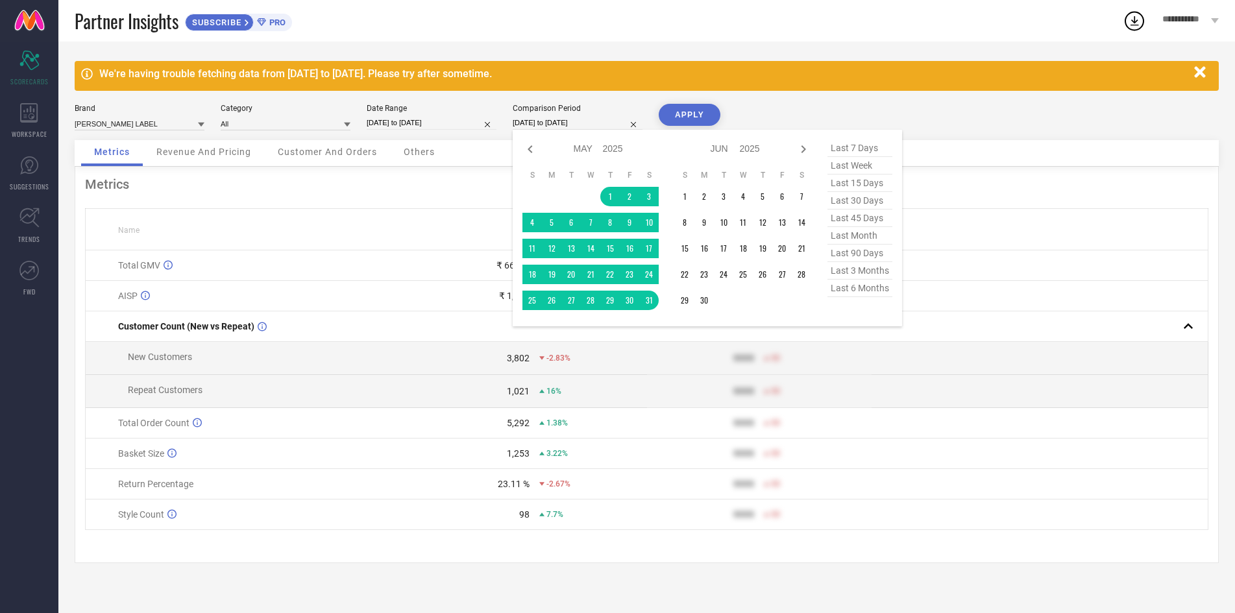
click at [596, 126] on input "[DATE] to [DATE]" at bounding box center [578, 123] width 130 height 14
select select "7"
select select "2025"
select select "8"
select select "2025"
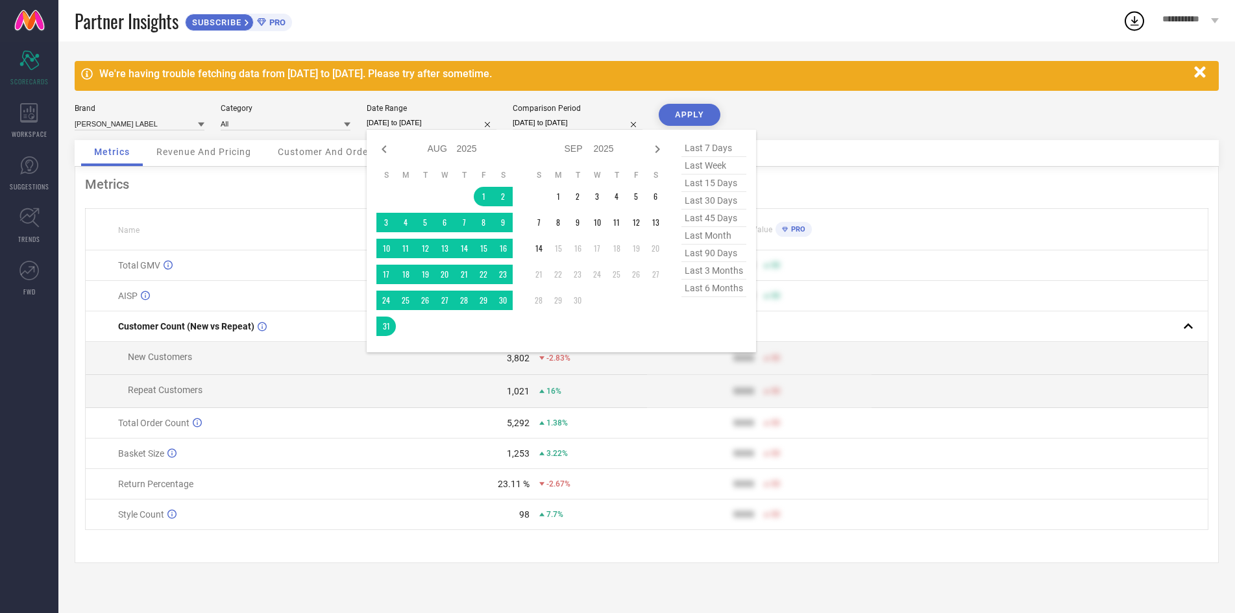
click at [465, 121] on input "01-08-2025 to 31-08-2025" at bounding box center [432, 123] width 130 height 14
click at [563, 206] on td "1" at bounding box center [557, 196] width 19 height 19
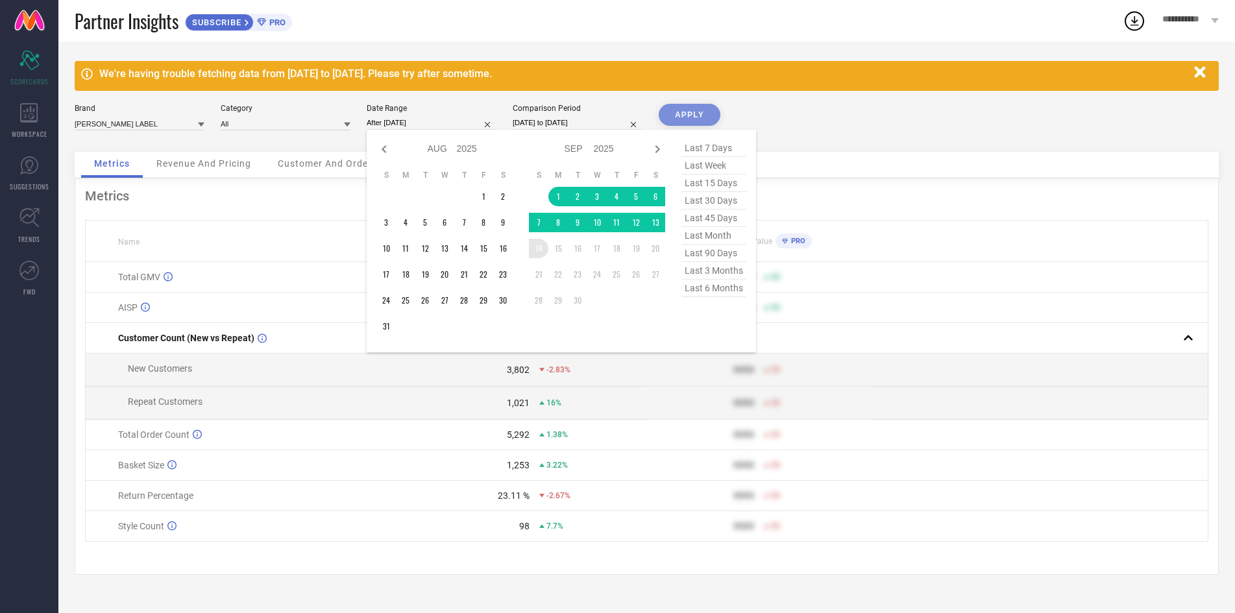
type input "01-09-2025 to 14-09-2025"
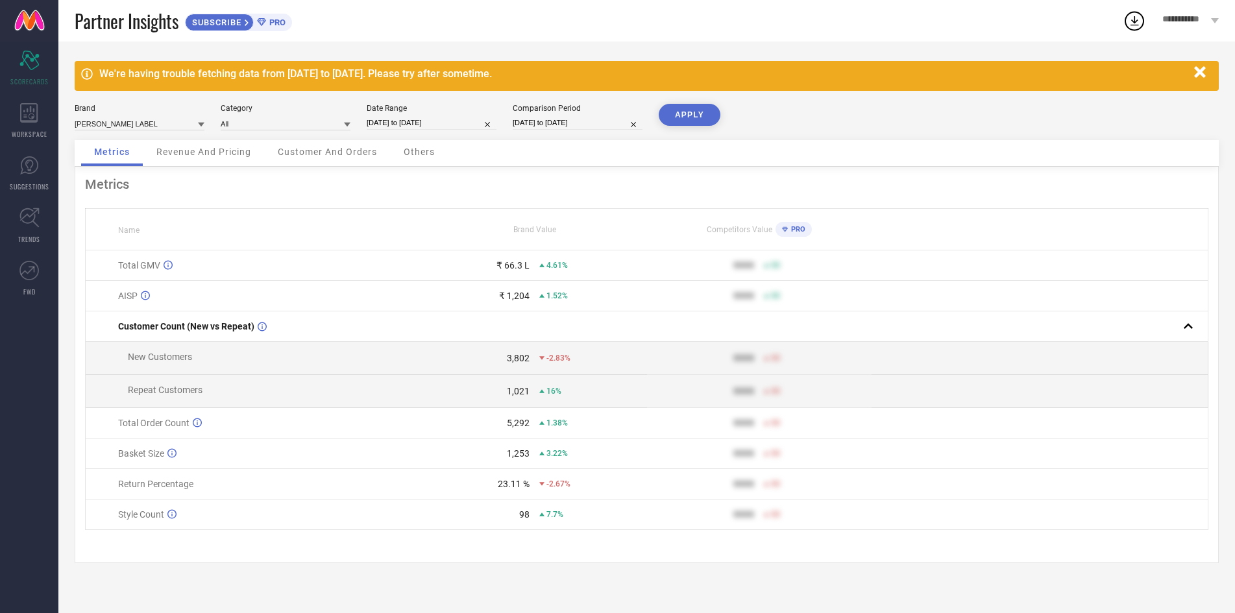
click at [707, 114] on button "APPLY" at bounding box center [690, 115] width 62 height 22
click at [474, 136] on div "Brand GINNI ARORA LABEL Category All Date Range 01-09-2025 to 14-09-2025 Compar…" at bounding box center [647, 122] width 1144 height 36
select select "8"
select select "2025"
select select "9"
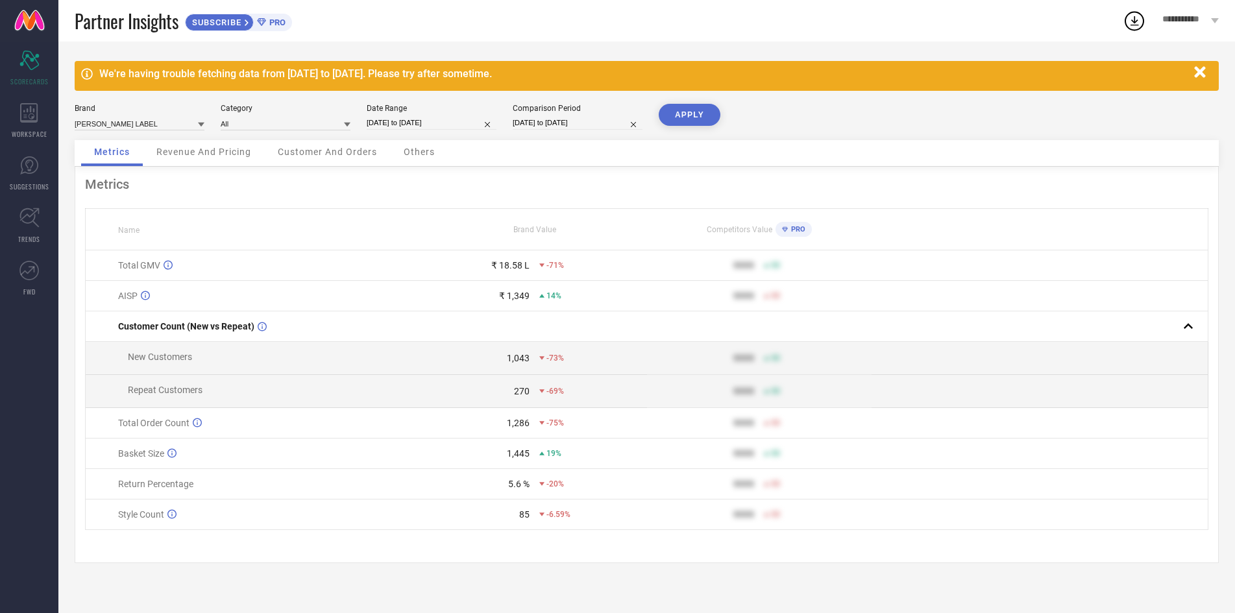
select select "2025"
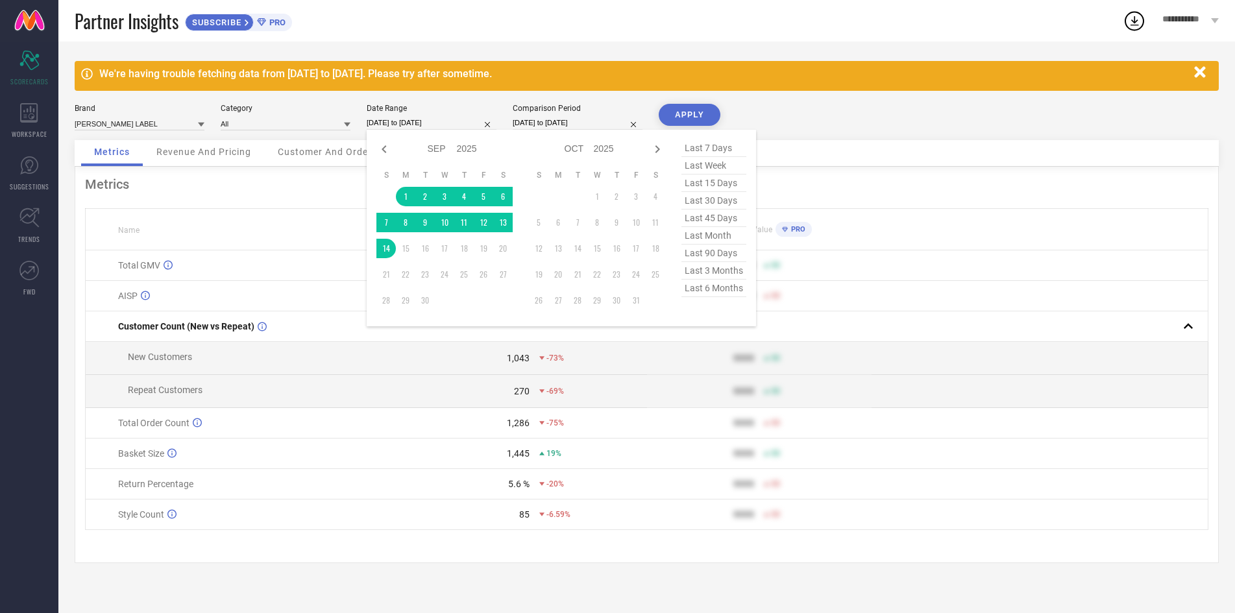
click at [461, 125] on input "01-09-2025 to 14-09-2025" at bounding box center [432, 123] width 130 height 14
click at [382, 148] on icon at bounding box center [384, 149] width 16 height 16
select select "7"
select select "2025"
select select "8"
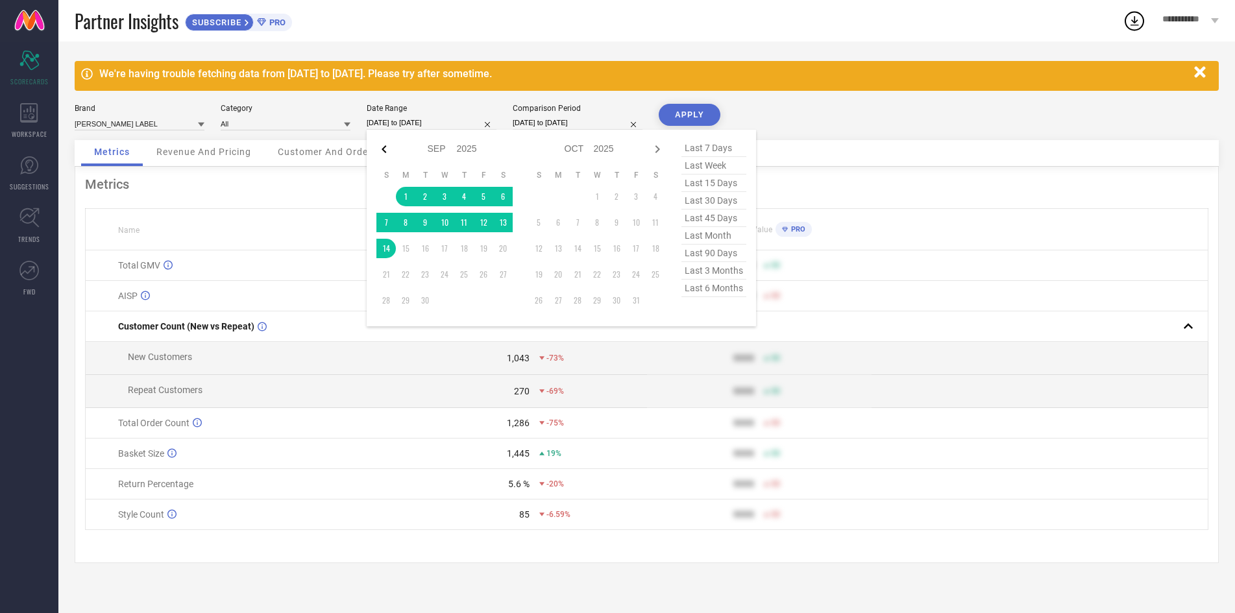
select select "2025"
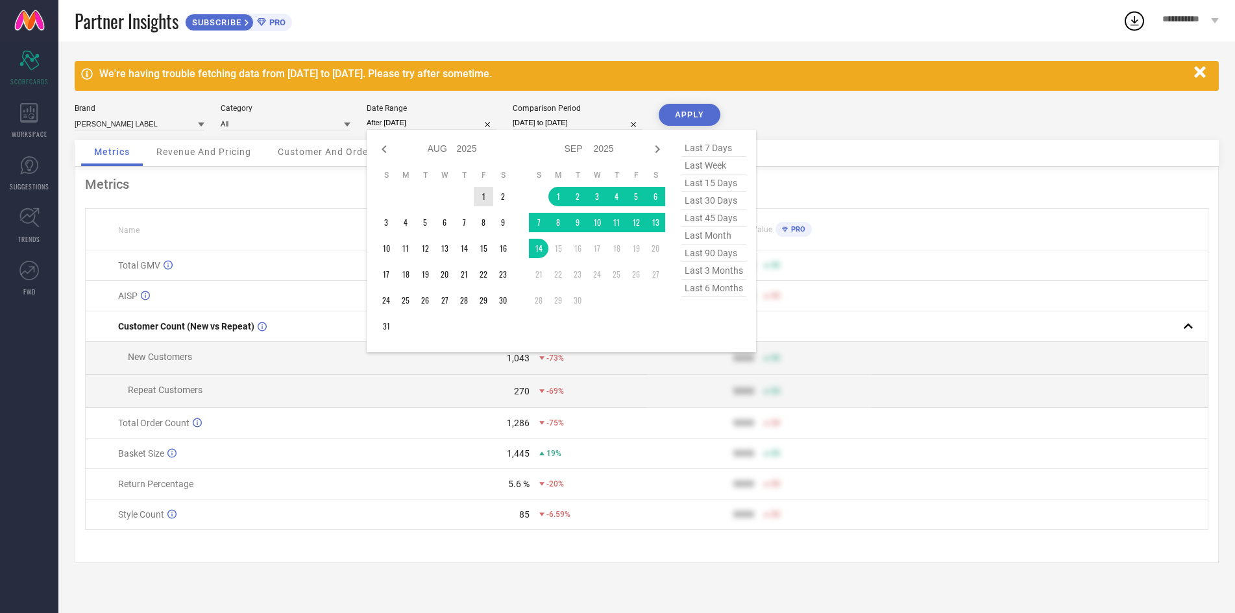
click at [479, 199] on td "1" at bounding box center [483, 196] width 19 height 19
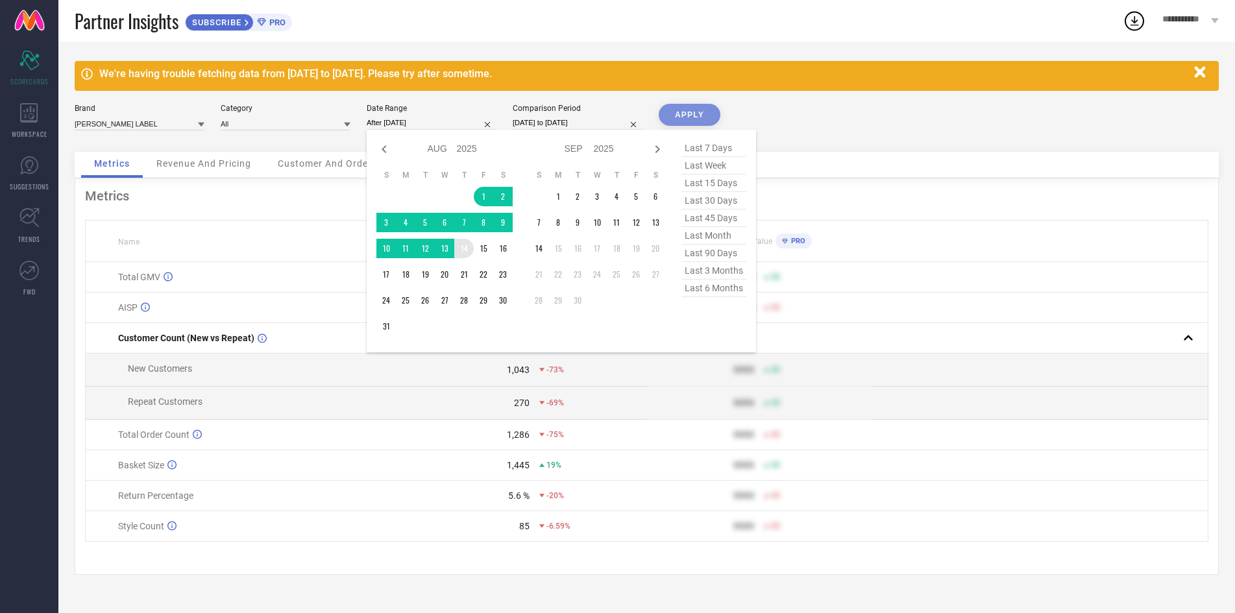
type input "[DATE] to [DATE]"
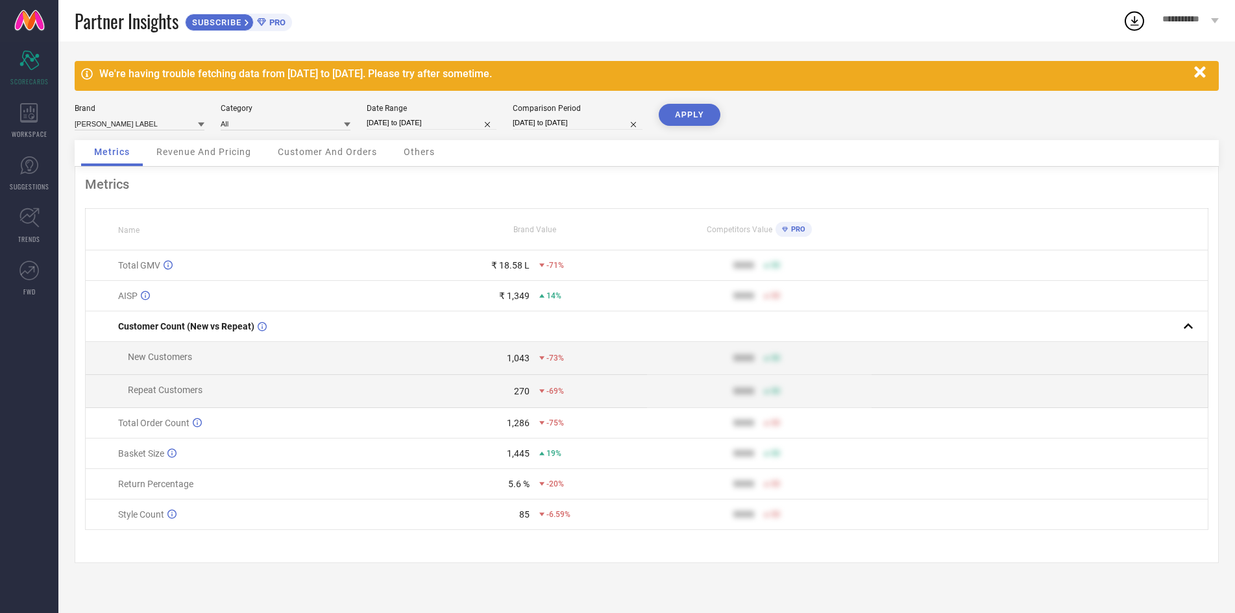
click at [688, 130] on div "APPLY" at bounding box center [690, 122] width 62 height 36
click at [696, 115] on button "APPLY" at bounding box center [690, 115] width 62 height 22
drag, startPoint x: 498, startPoint y: 487, endPoint x: 574, endPoint y: 491, distance: 76.0
click at [570, 459] on div "1,248 2.81%" at bounding box center [534, 453] width 223 height 10
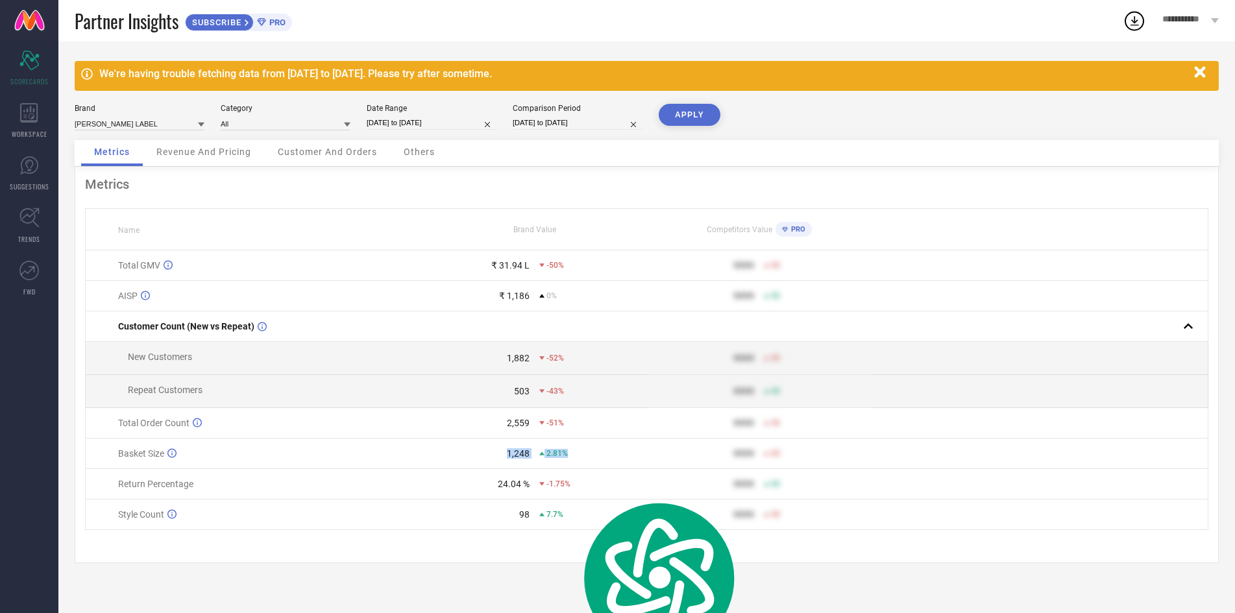
click at [574, 458] on div "2.81%" at bounding box center [592, 453] width 107 height 9
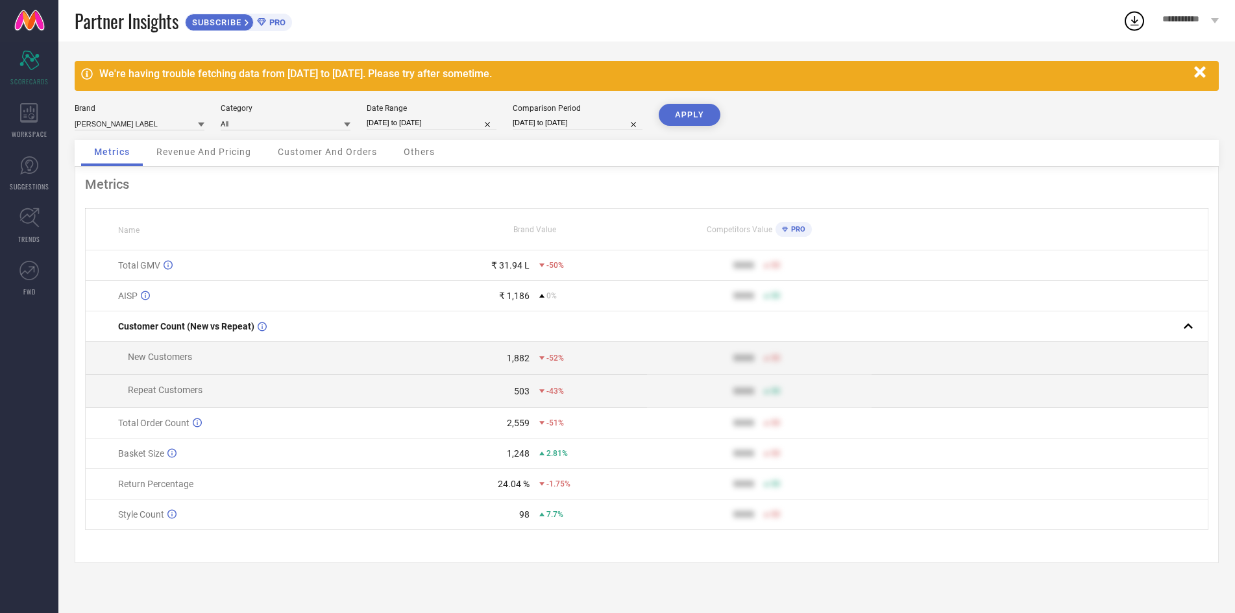
click at [1207, 26] on div "**********" at bounding box center [1190, 21] width 89 height 42
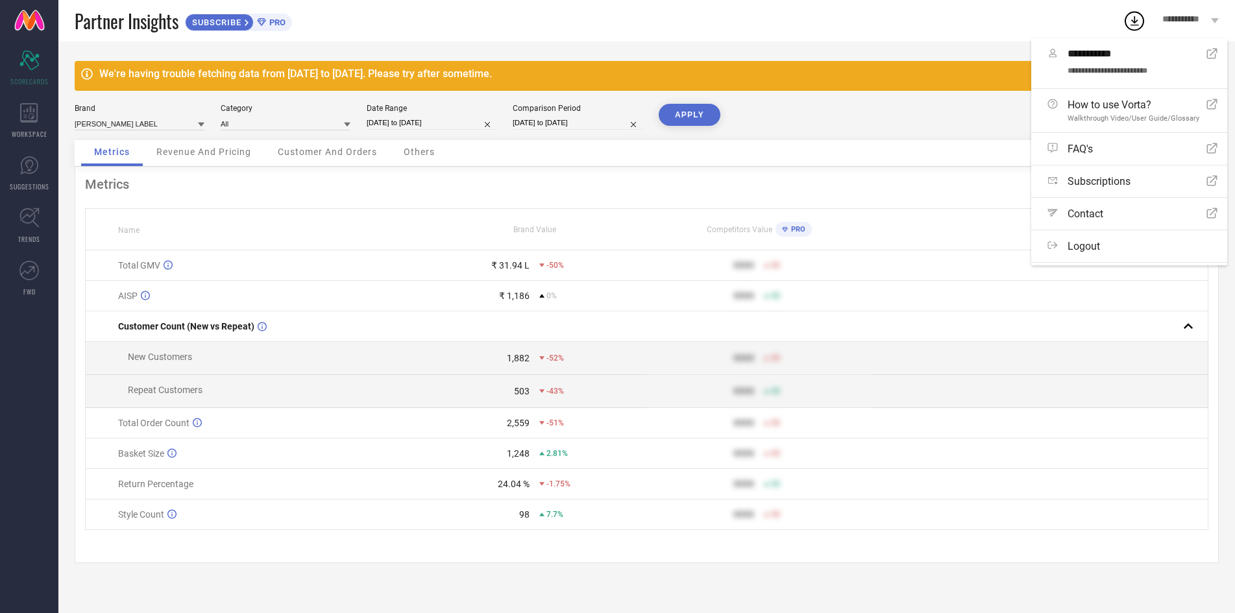
click at [985, 27] on div "Partner Insights SUBSCRIBE PRO" at bounding box center [599, 21] width 1048 height 42
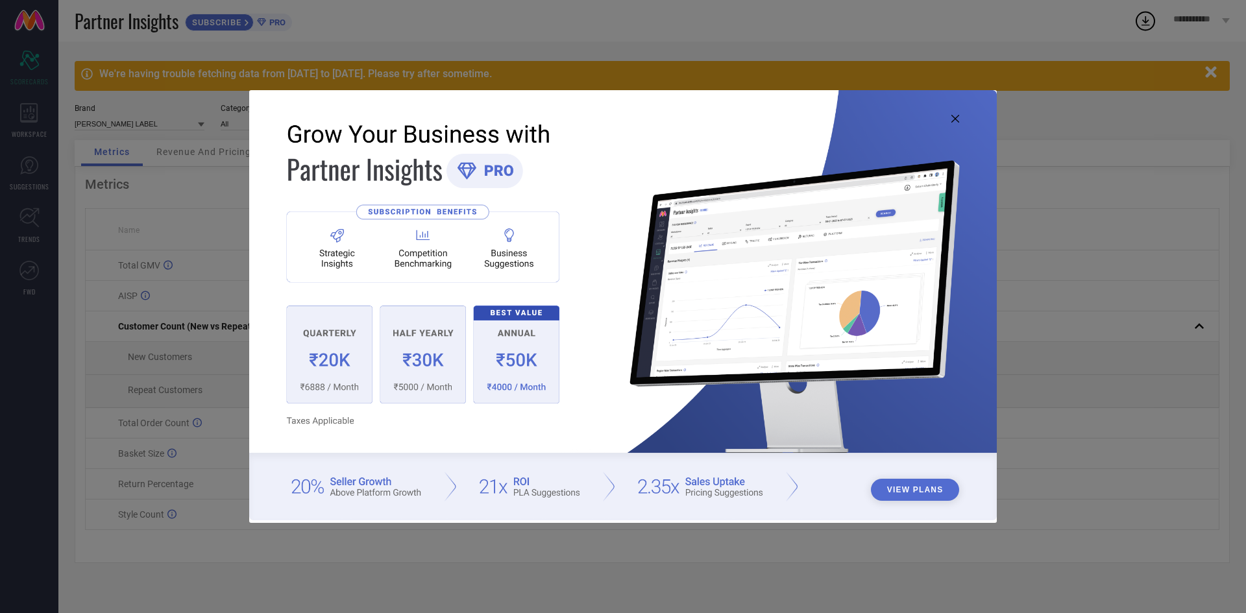
click at [952, 112] on img at bounding box center [622, 305] width 747 height 430
click at [960, 121] on img at bounding box center [622, 305] width 747 height 430
drag, startPoint x: 960, startPoint y: 121, endPoint x: 951, endPoint y: 117, distance: 9.0
click at [956, 119] on div "View Plans" at bounding box center [622, 306] width 747 height 432
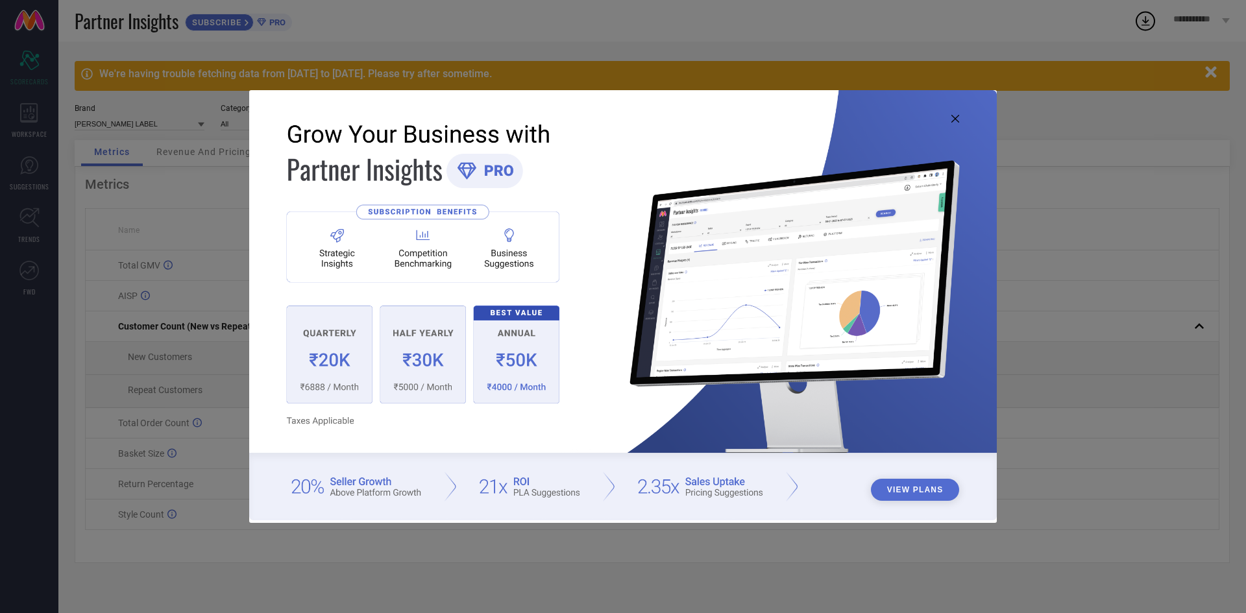
click at [951, 117] on icon at bounding box center [955, 119] width 8 height 8
